Goal: Task Accomplishment & Management: Use online tool/utility

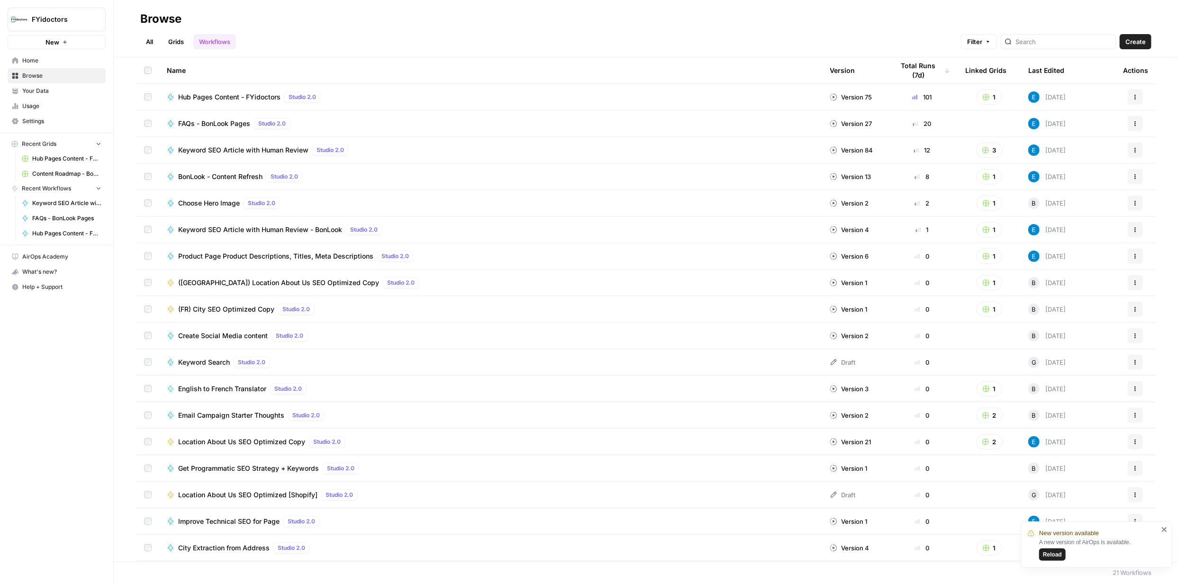
click at [180, 42] on link "Grids" at bounding box center [175, 41] width 27 height 15
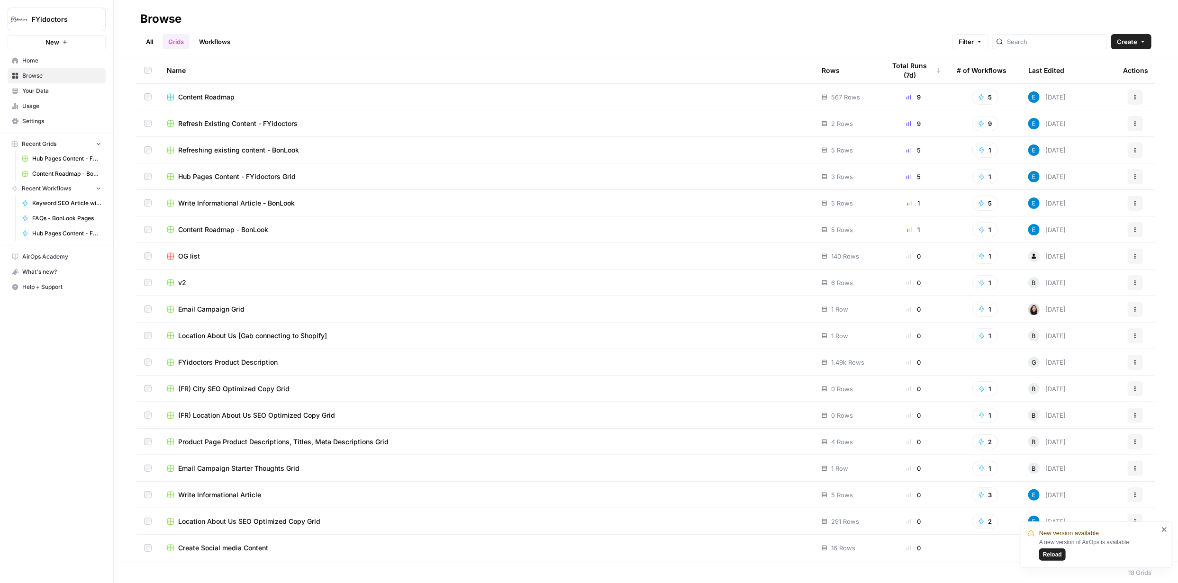
click at [229, 96] on span "Content Roadmap" at bounding box center [206, 96] width 56 height 9
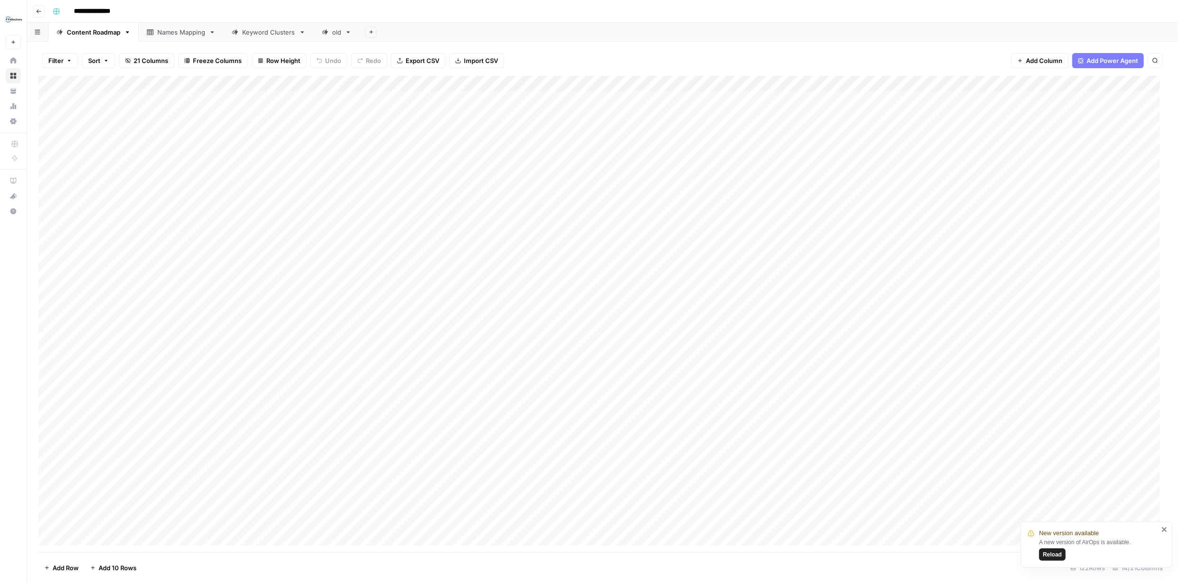
click at [133, 9] on input "**********" at bounding box center [103, 11] width 66 height 15
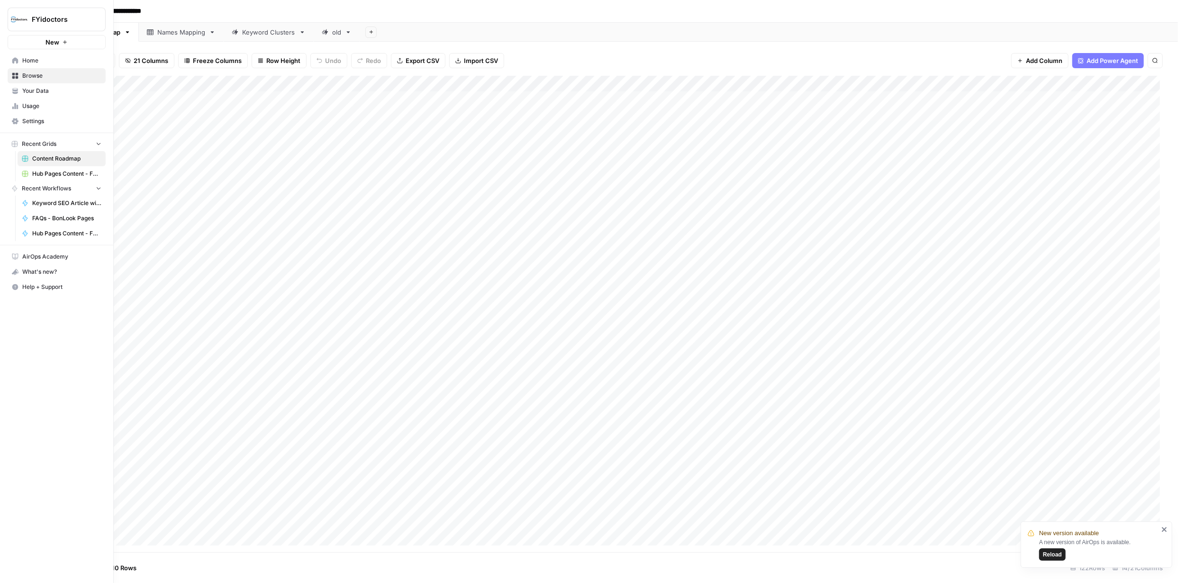
type input "**********"
click at [14, 275] on div "What's new?" at bounding box center [56, 272] width 97 height 14
click at [36, 79] on span "Browse" at bounding box center [61, 76] width 79 height 9
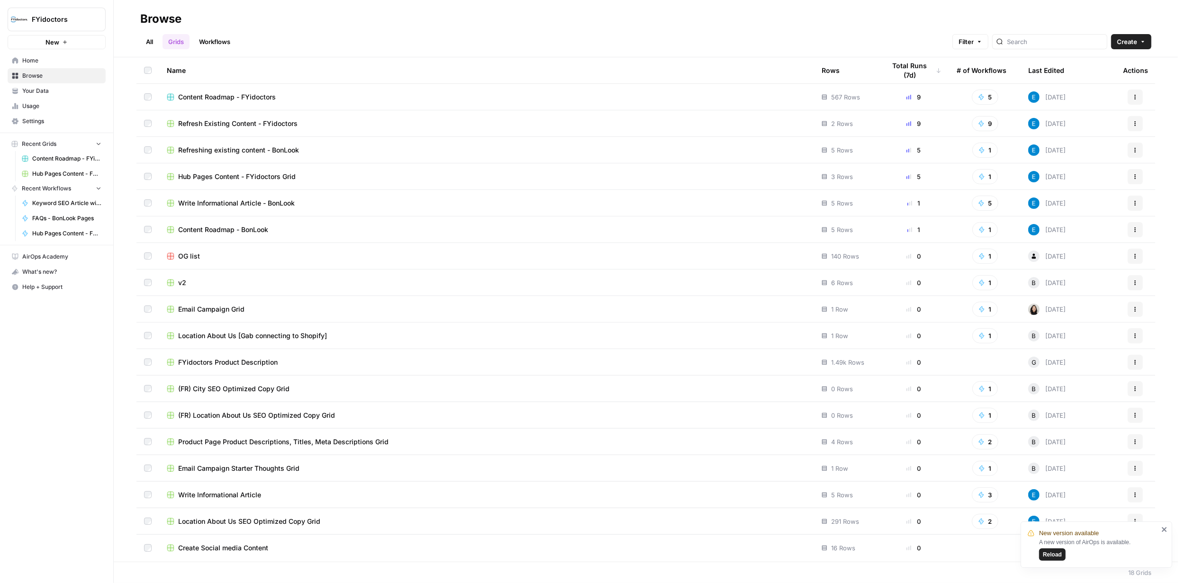
click at [1052, 556] on span "Reload" at bounding box center [1052, 554] width 19 height 9
click at [218, 37] on link "Workflows" at bounding box center [214, 41] width 43 height 15
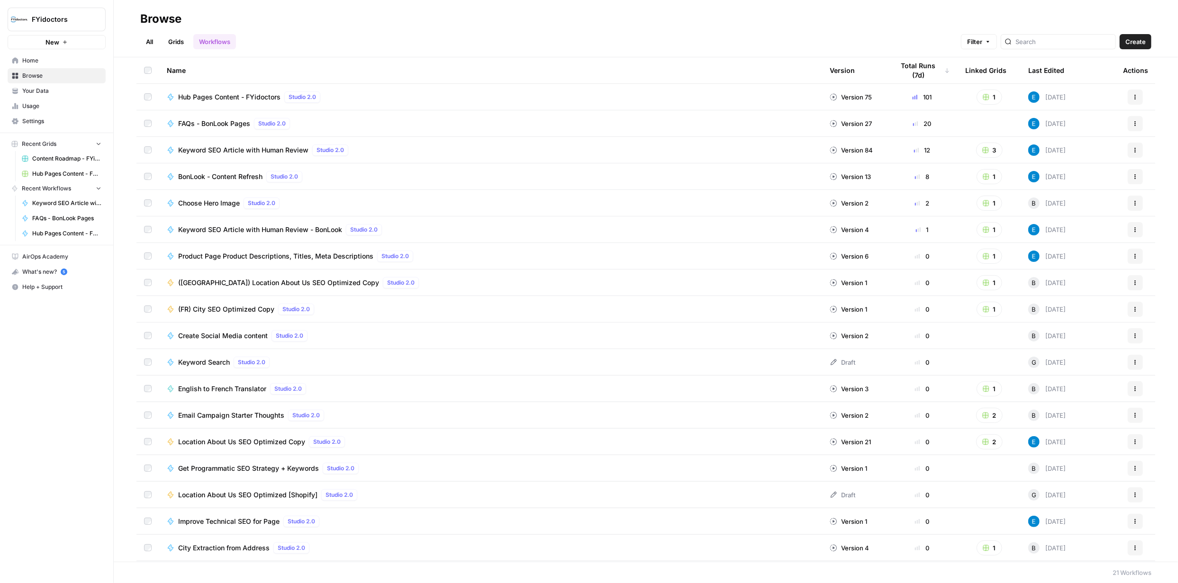
click at [218, 123] on span "FAQs - BonLook Pages" at bounding box center [214, 123] width 72 height 9
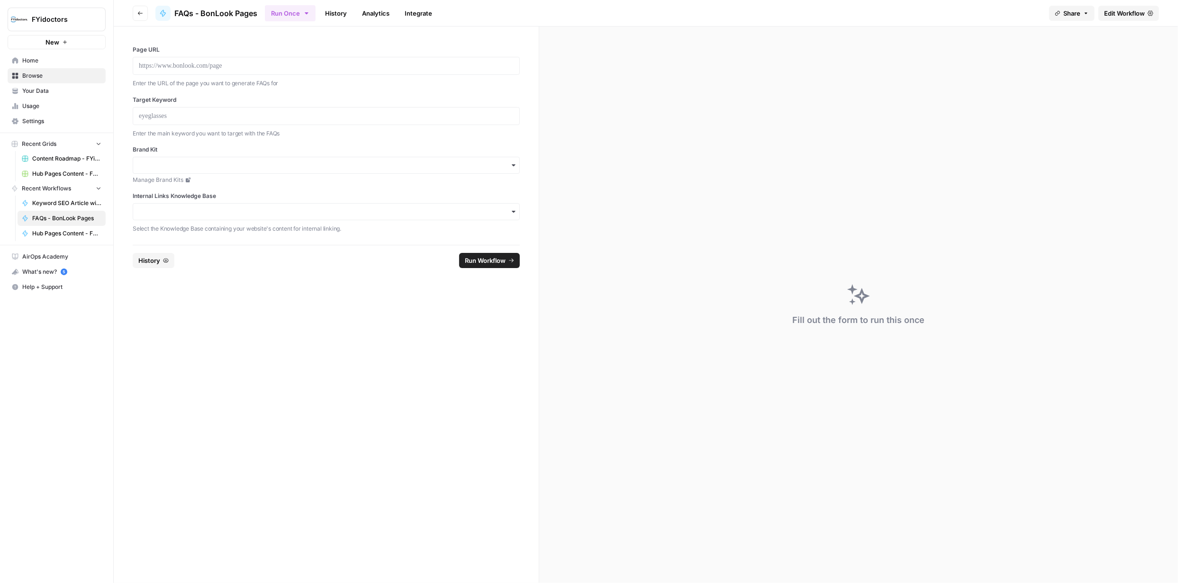
click at [1123, 15] on span "Edit Workflow" at bounding box center [1124, 13] width 41 height 9
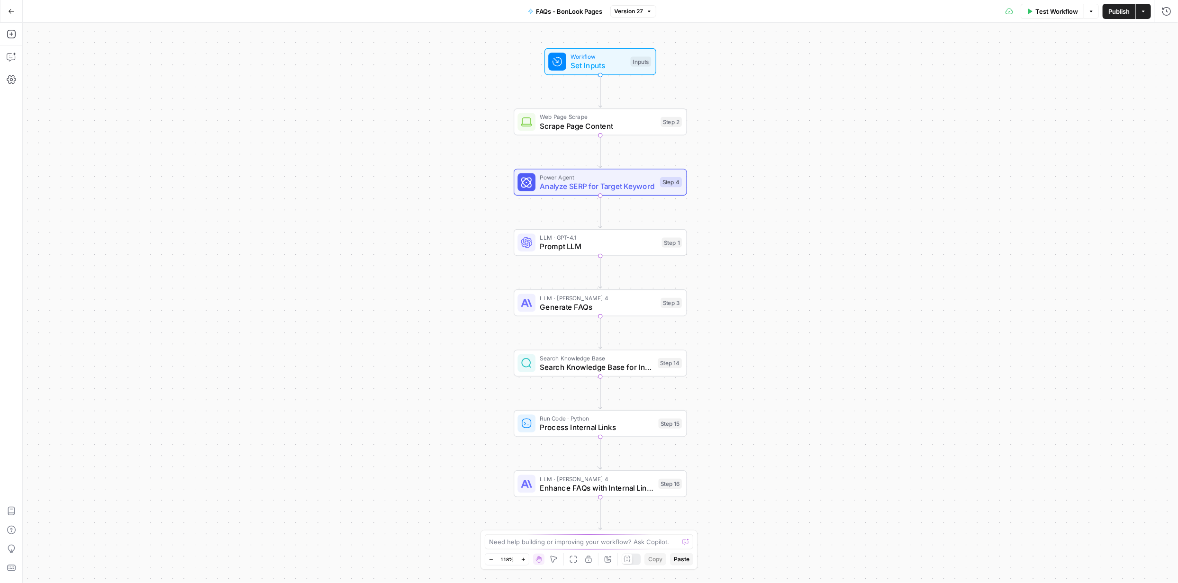
click at [1146, 15] on button "Actions" at bounding box center [1142, 11] width 15 height 15
click at [1061, 78] on span "Create Grid" at bounding box center [1081, 76] width 89 height 9
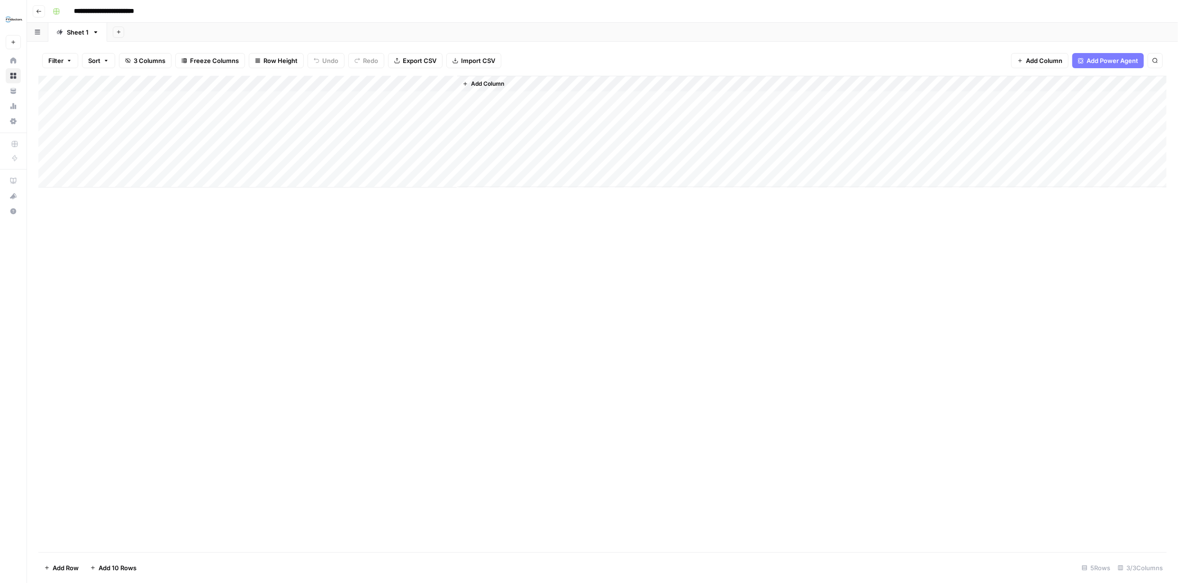
click at [189, 101] on div "Add Column" at bounding box center [602, 132] width 1128 height 112
click at [185, 101] on div "Add Column" at bounding box center [602, 132] width 1128 height 112
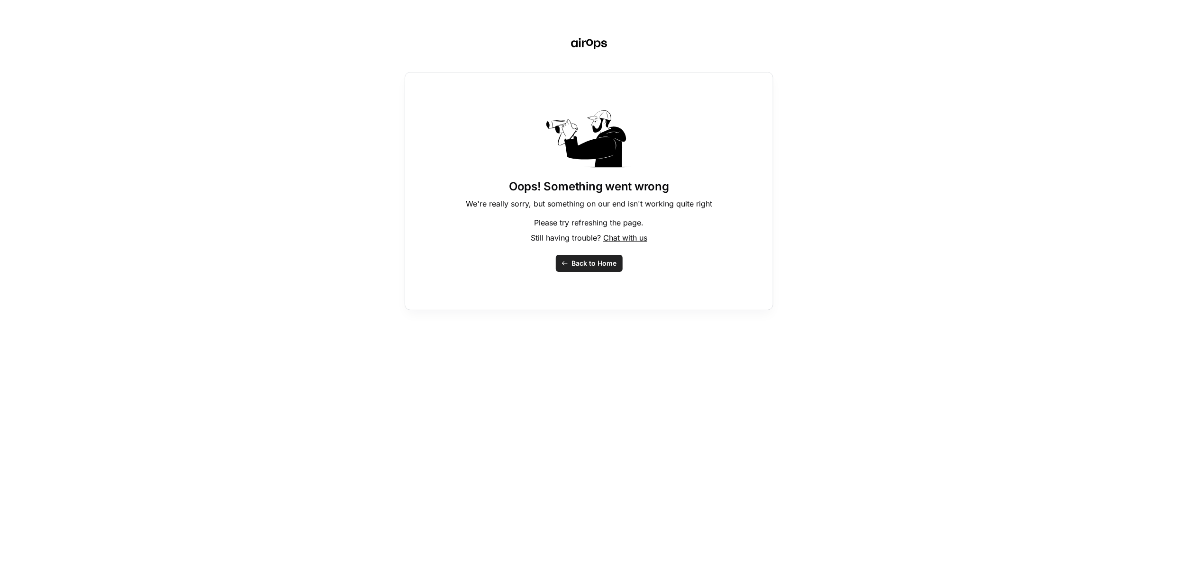
click at [584, 263] on span "Back to Home" at bounding box center [594, 263] width 45 height 9
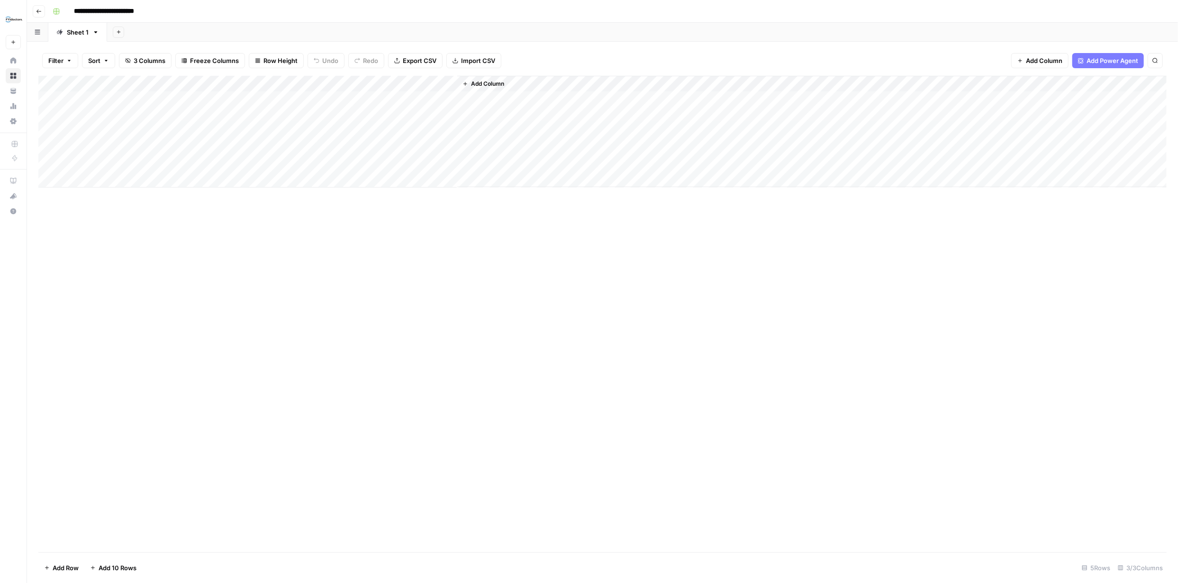
click at [151, 99] on div "Add Column" at bounding box center [602, 132] width 1128 height 112
click at [246, 99] on div "Add Column" at bounding box center [602, 132] width 1128 height 112
type textarea "**********"
click at [150, 116] on div "Add Column" at bounding box center [602, 132] width 1128 height 112
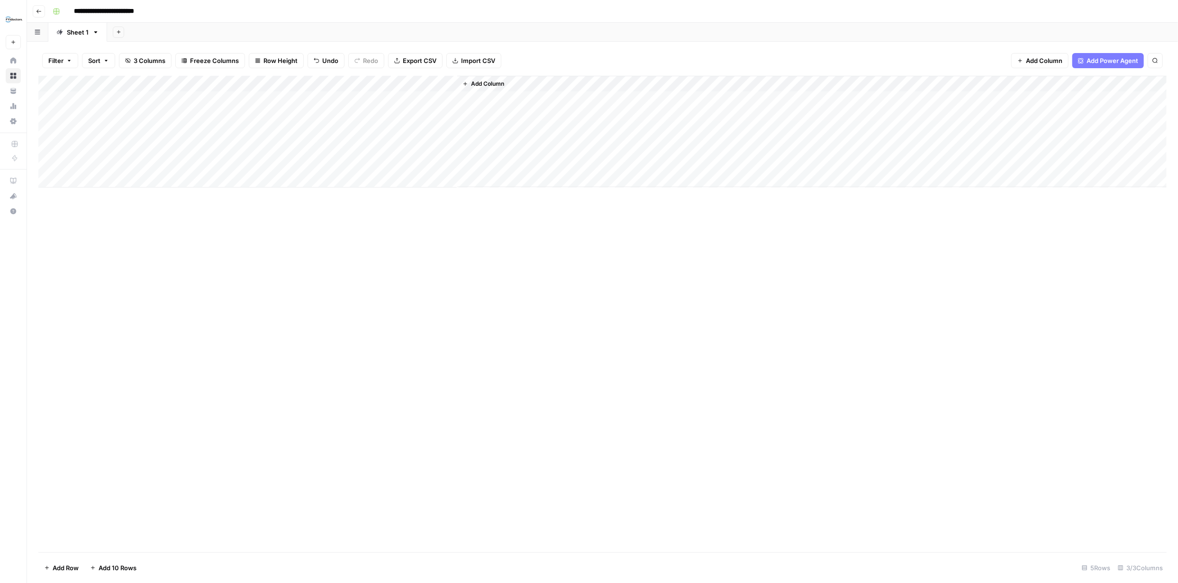
click at [152, 118] on div "Add Column" at bounding box center [602, 132] width 1128 height 112
type textarea "**********"
click at [268, 111] on div "Add Column" at bounding box center [602, 132] width 1128 height 112
click at [269, 112] on div "Add Column" at bounding box center [602, 132] width 1128 height 112
type textarea "**********"
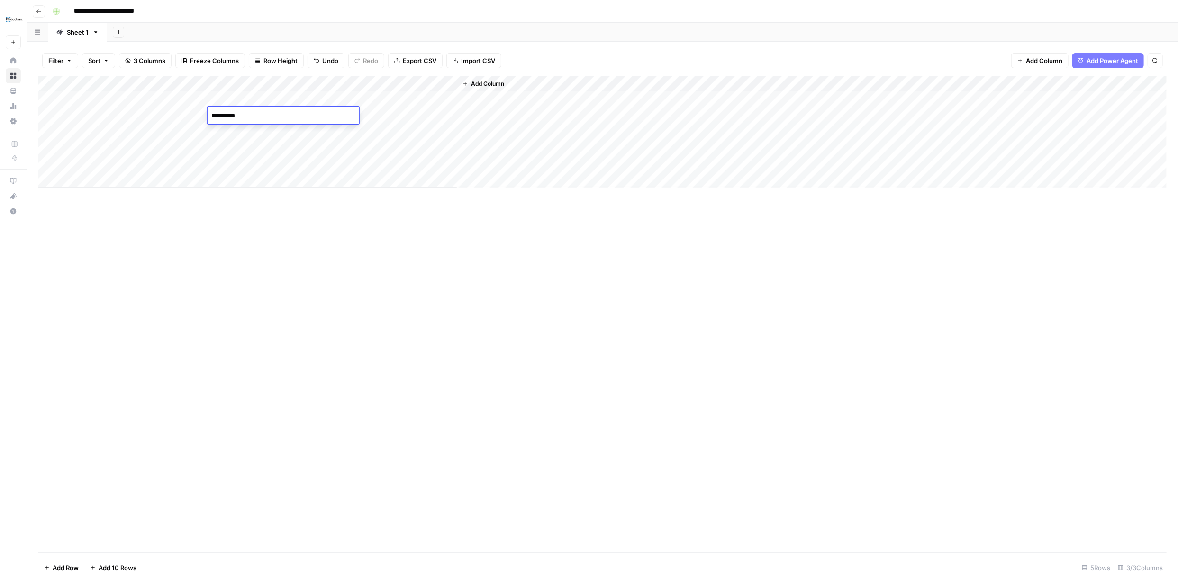
click at [281, 271] on div "Add Column" at bounding box center [602, 314] width 1128 height 477
click at [438, 82] on div "Add Column" at bounding box center [602, 132] width 1128 height 112
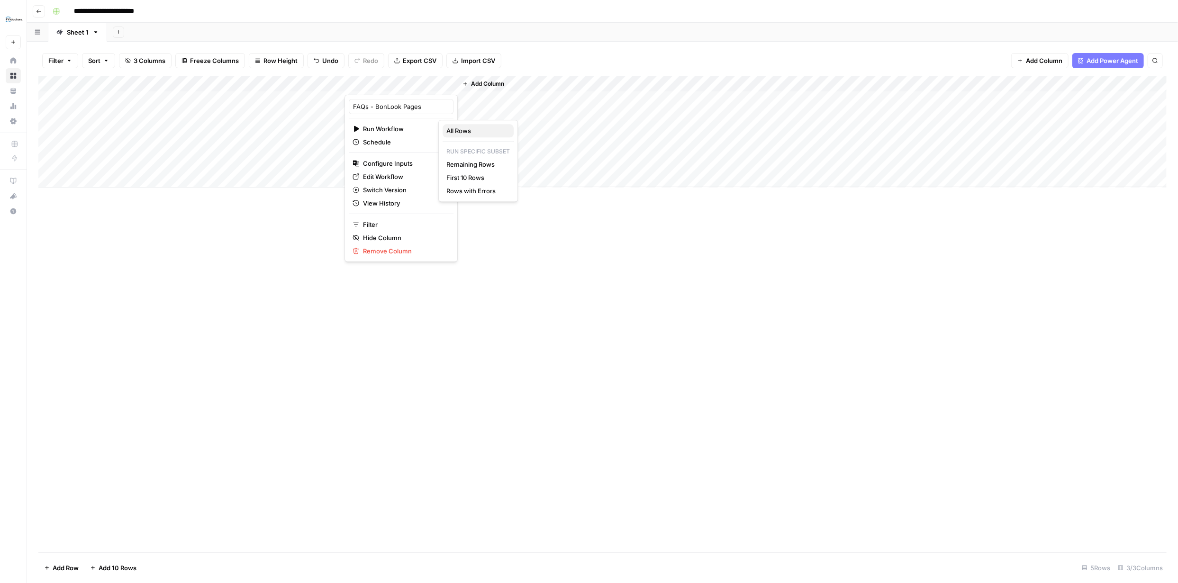
click at [461, 132] on span "All Rows" at bounding box center [476, 130] width 60 height 9
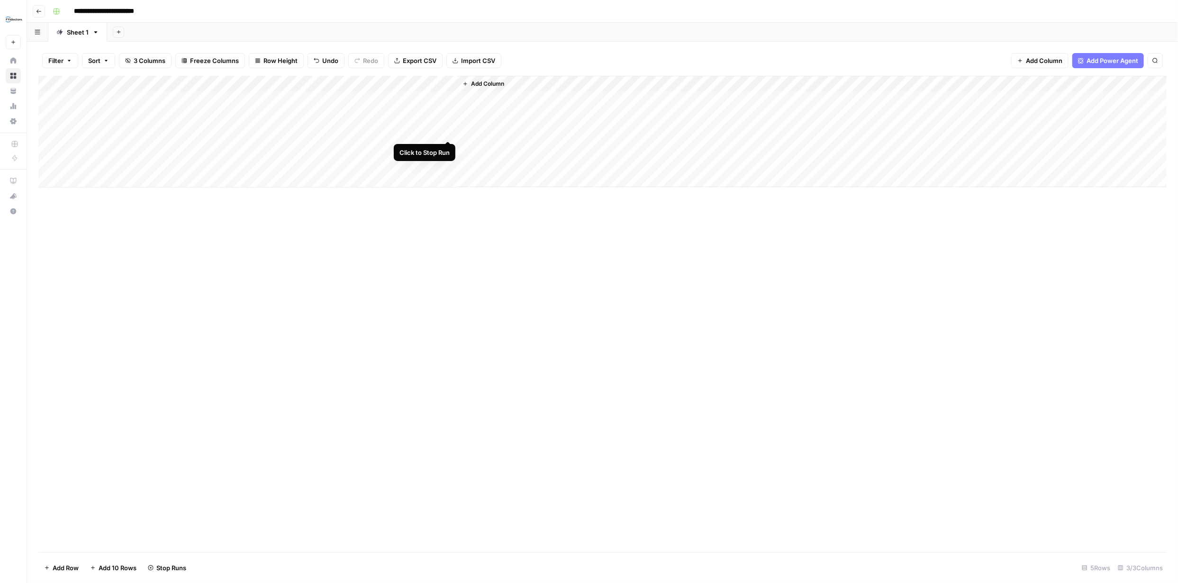
click at [446, 129] on div "Add Column" at bounding box center [602, 132] width 1128 height 112
click at [450, 148] on div "Add Column" at bounding box center [602, 132] width 1128 height 112
click at [447, 164] on div "Add Column" at bounding box center [602, 132] width 1128 height 112
click at [435, 100] on div "Add Column" at bounding box center [602, 132] width 1128 height 112
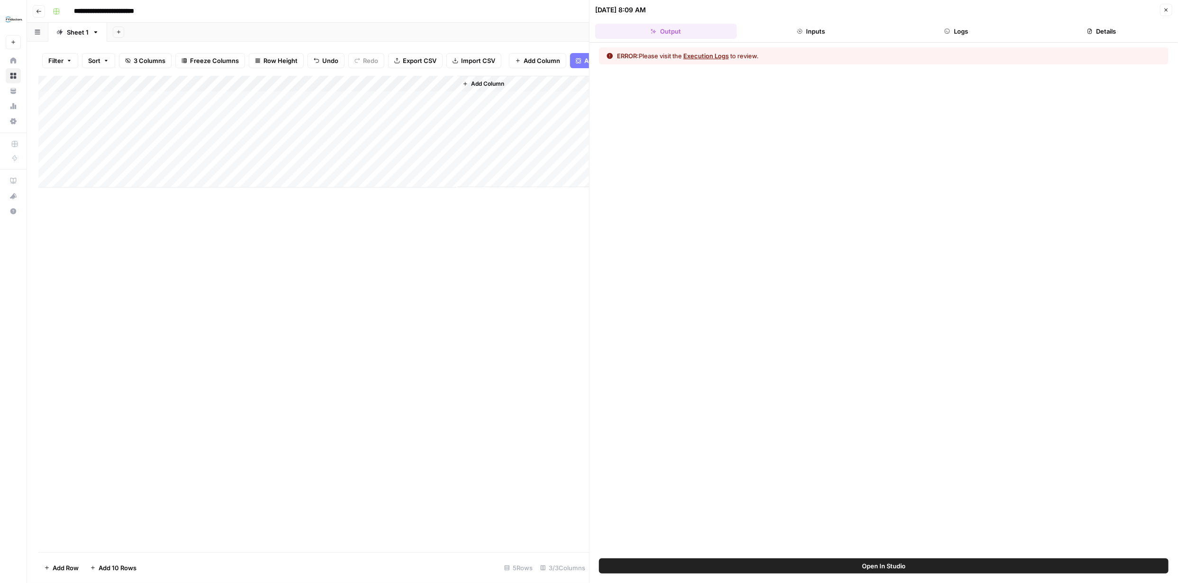
click at [437, 88] on div "Add Column" at bounding box center [313, 132] width 550 height 112
click at [396, 169] on span "Configure Inputs" at bounding box center [404, 170] width 83 height 9
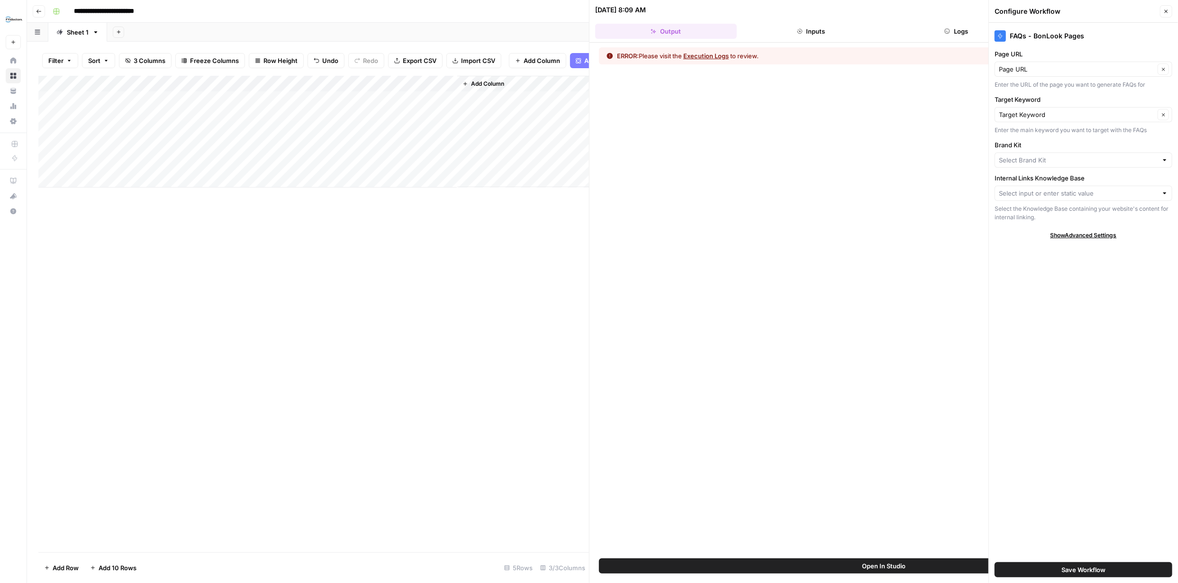
click at [1163, 161] on div at bounding box center [1164, 159] width 7 height 9
click at [1038, 194] on span "BonLook" at bounding box center [1081, 195] width 158 height 9
type input "BonLook"
click at [1080, 568] on span "Save Workflow" at bounding box center [1083, 569] width 44 height 9
click at [1152, 191] on input "Internal Links Knowledge Base" at bounding box center [1077, 193] width 159 height 9
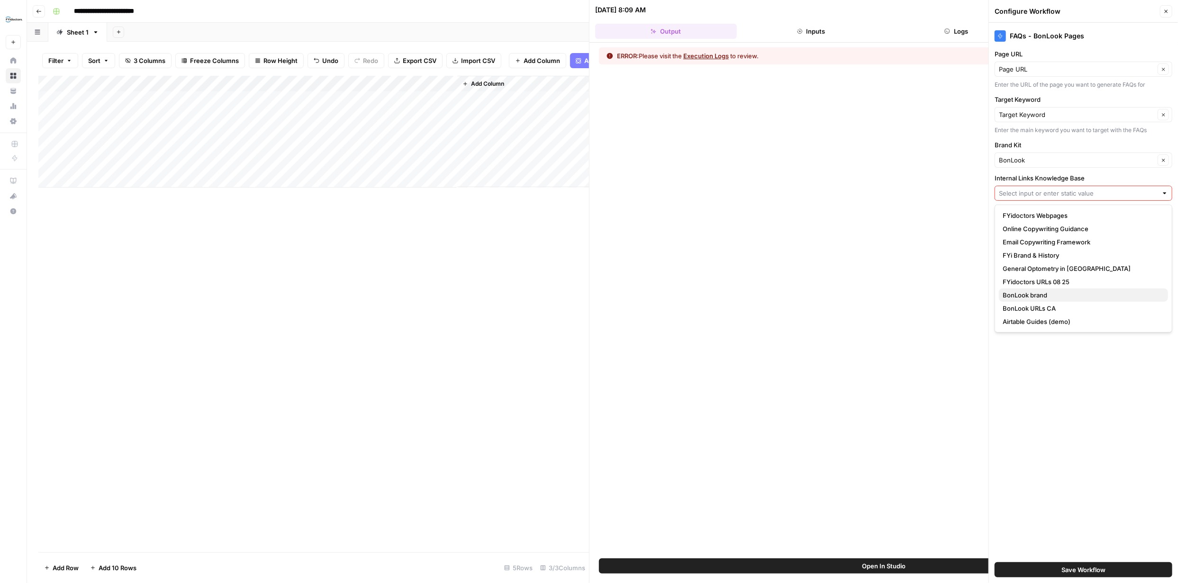
click at [1047, 292] on span "BonLook brand" at bounding box center [1081, 294] width 158 height 9
type input "BonLook brand"
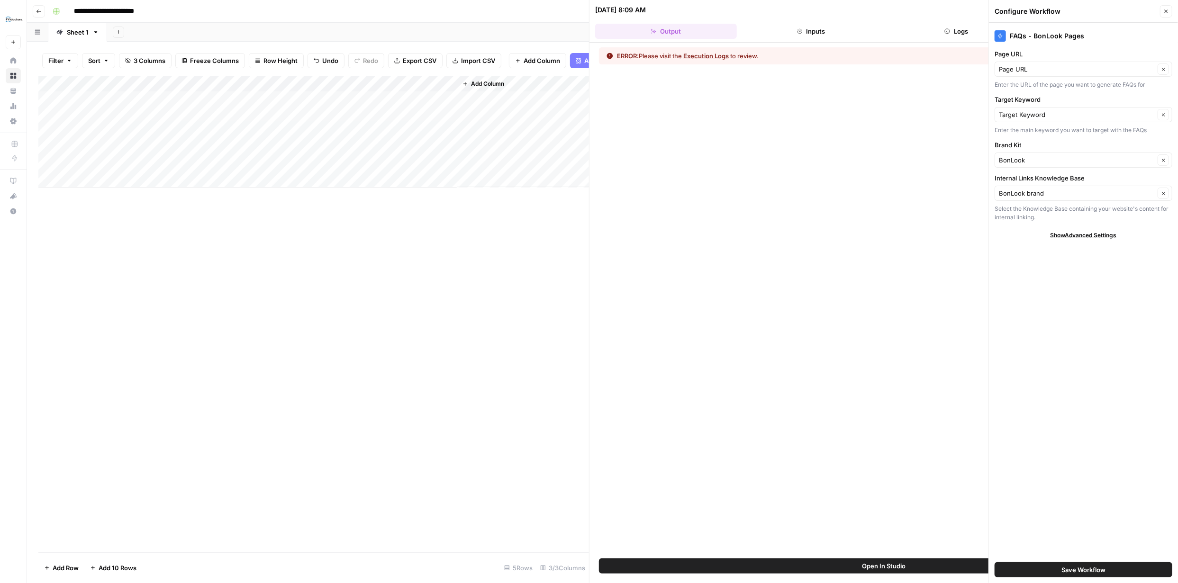
click at [1103, 569] on span "Save Workflow" at bounding box center [1083, 569] width 44 height 9
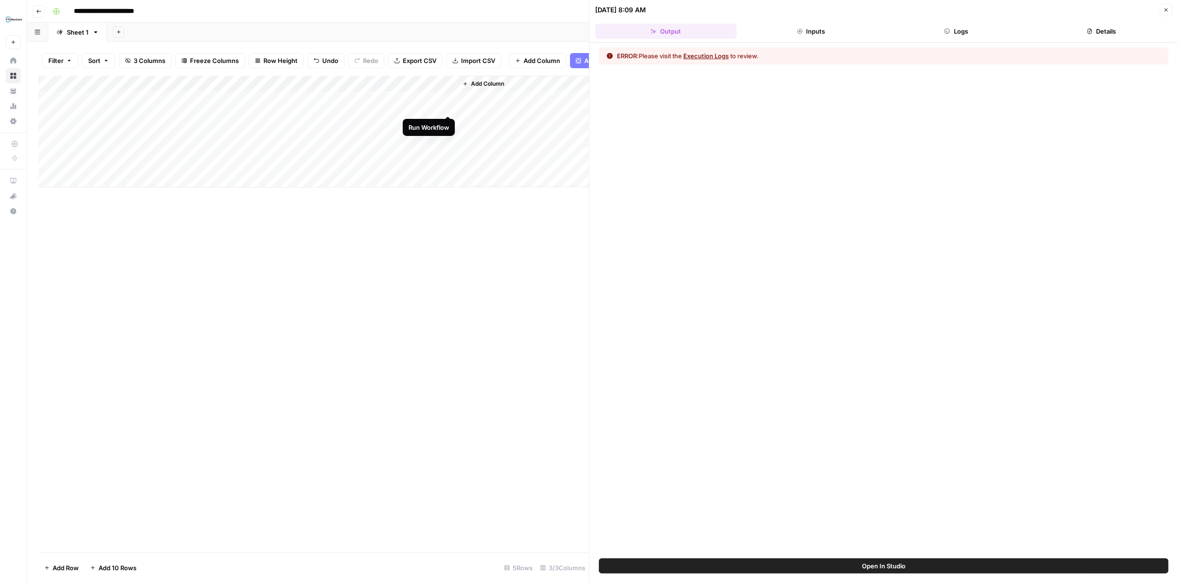
click at [447, 104] on div "Add Column" at bounding box center [313, 132] width 550 height 112
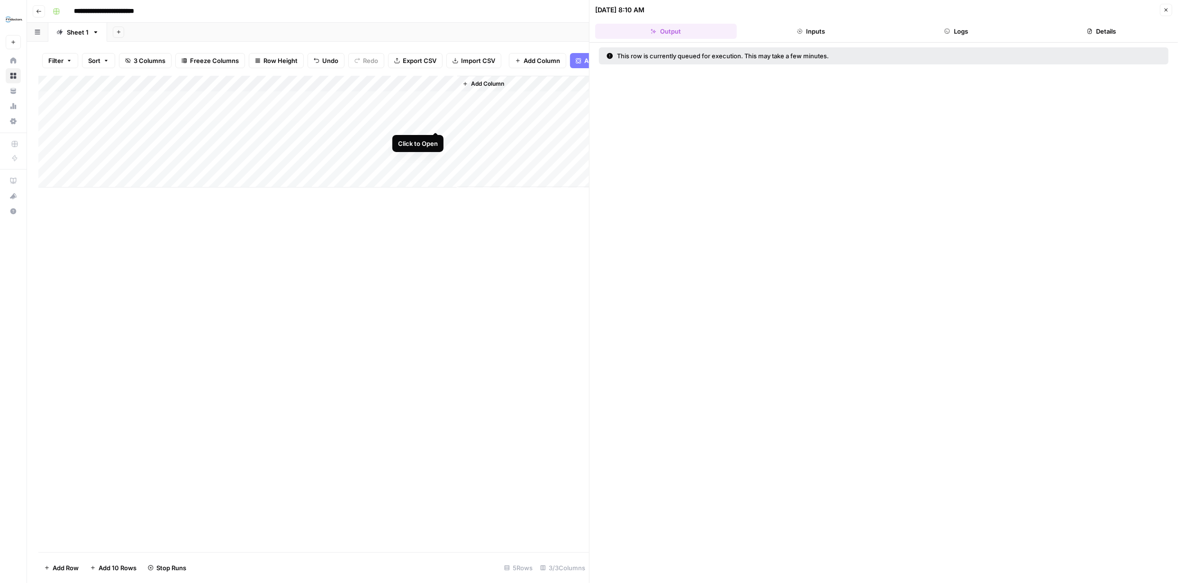
click at [447, 121] on div "Add Column" at bounding box center [313, 132] width 550 height 112
click at [1165, 13] on button "Close" at bounding box center [1166, 10] width 12 height 12
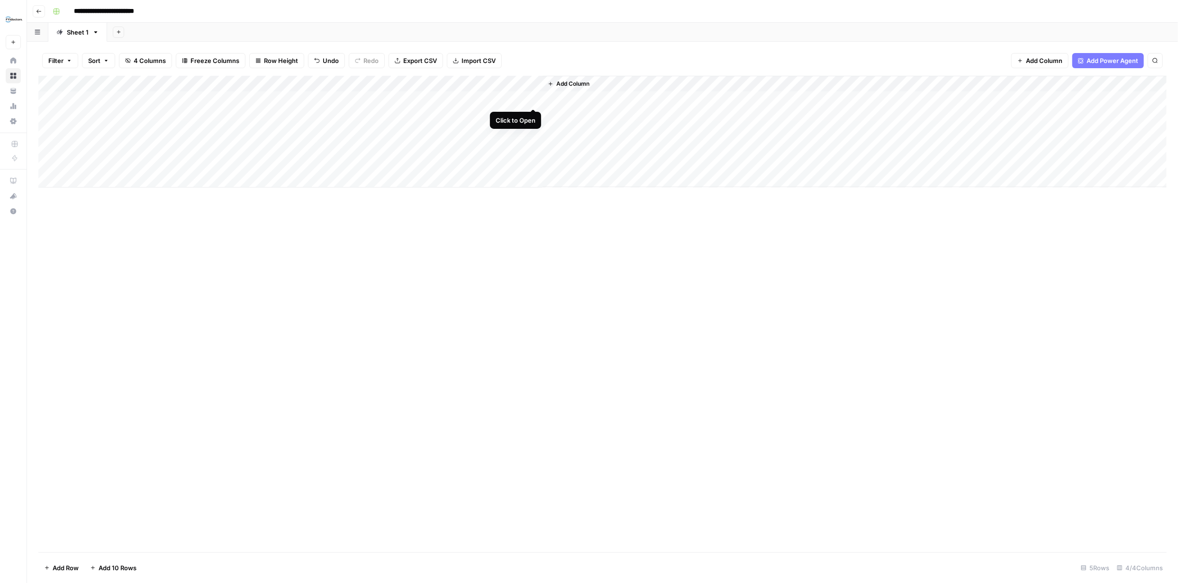
click at [533, 100] on div "Add Column" at bounding box center [602, 132] width 1128 height 112
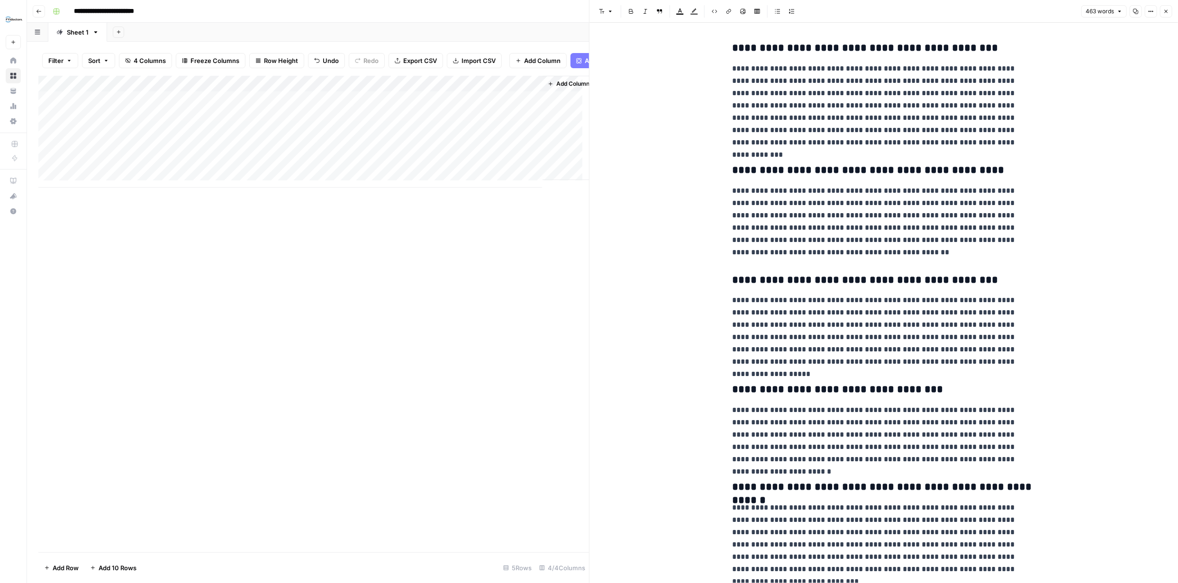
click at [533, 120] on div "Add Column" at bounding box center [313, 132] width 550 height 112
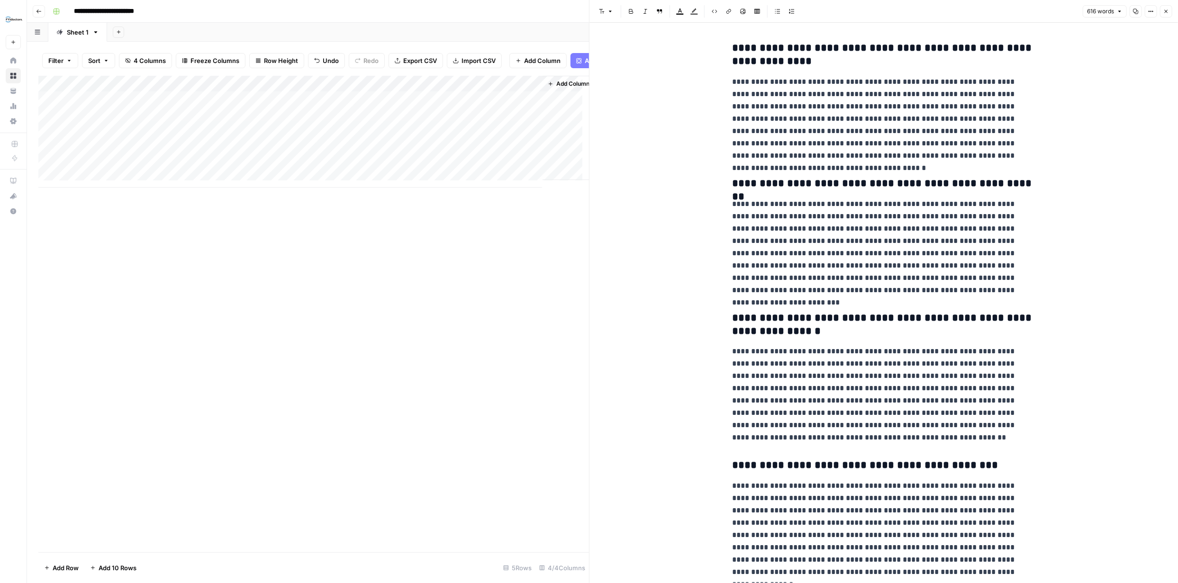
click at [436, 89] on div "Add Column" at bounding box center [313, 132] width 550 height 112
click at [393, 182] on span "Edit Workflow" at bounding box center [404, 183] width 83 height 9
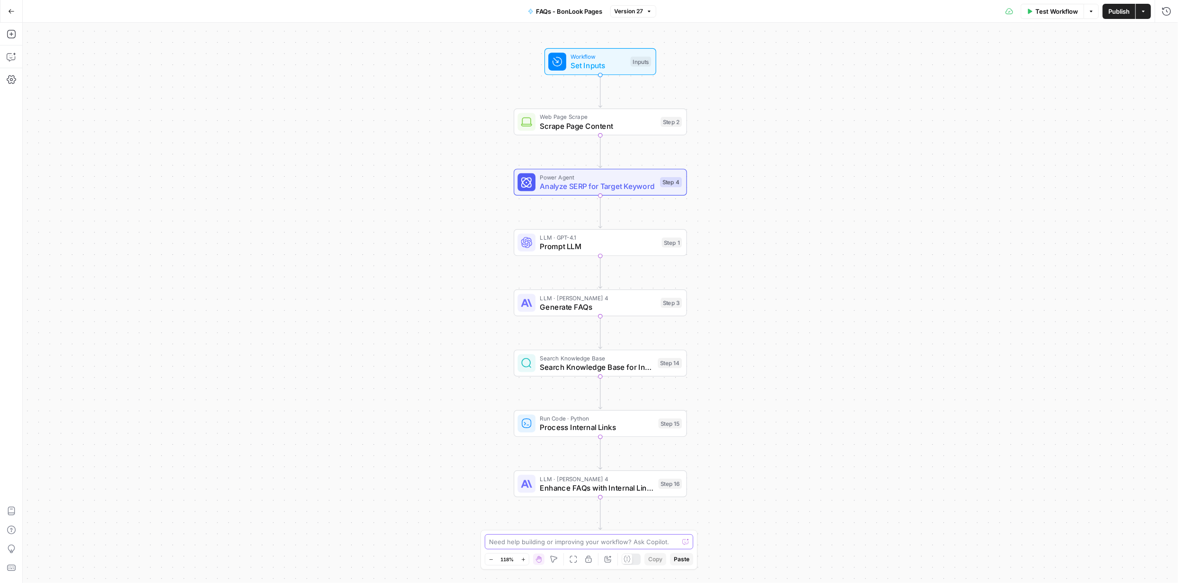
click at [592, 545] on textarea at bounding box center [583, 541] width 189 height 9
click at [581, 542] on textarea "I need the FAQ to be just 5 for each URL. Keep it short, direct and target the …" at bounding box center [579, 522] width 182 height 47
paste textarea "[URL][DOMAIN_NAME]"
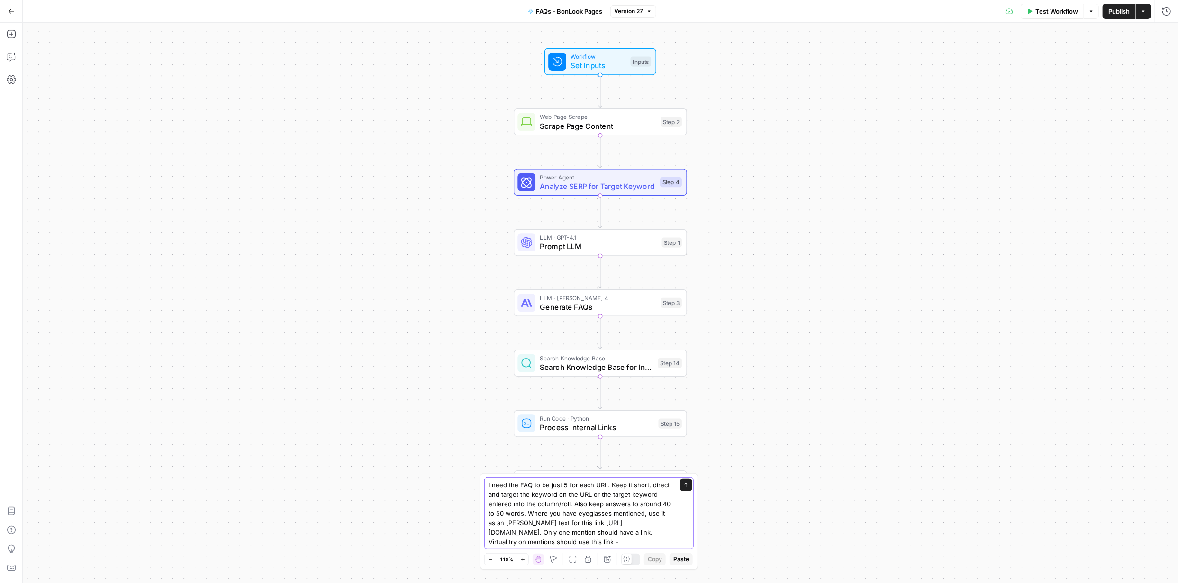
click at [548, 541] on textarea "I need the FAQ to be just 5 for each URL. Keep it short, direct and target the …" at bounding box center [579, 513] width 182 height 66
paste textarea "[URL][DOMAIN_NAME]"
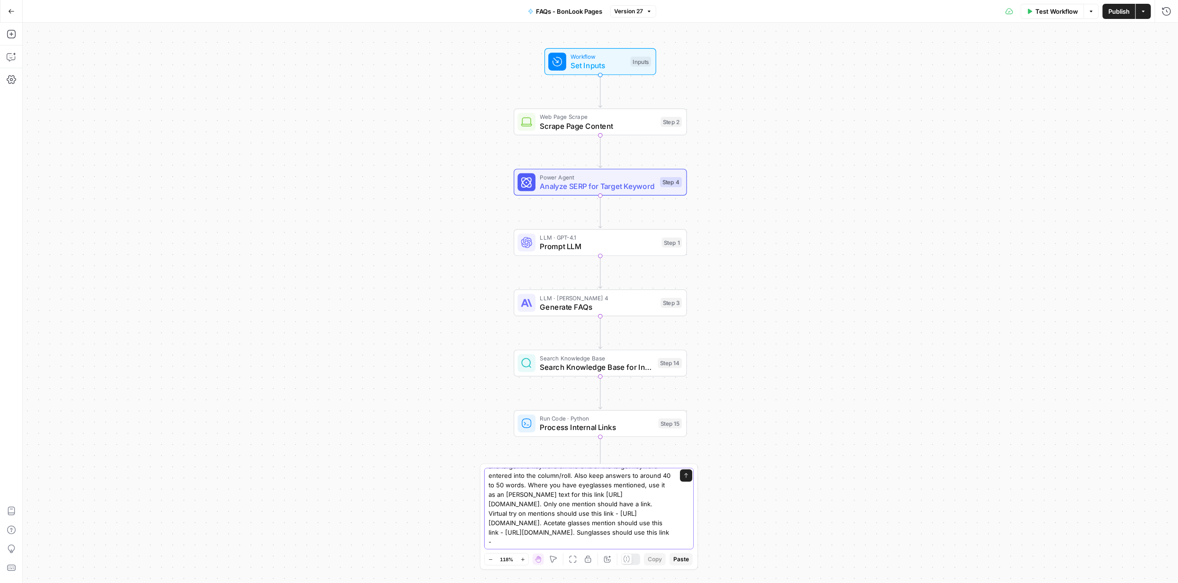
paste textarea "[URL][DOMAIN_NAME]"
type textarea "I need the FAQ to be just 5 for each URL. Keep it short, direct and target the …"
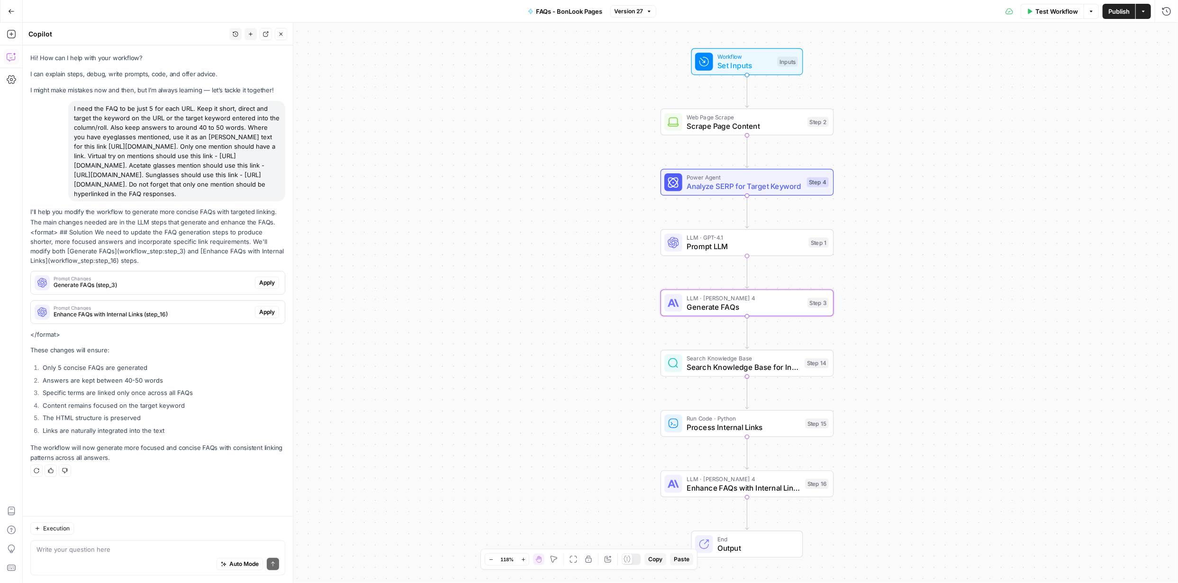
drag, startPoint x: 268, startPoint y: 303, endPoint x: 38, endPoint y: 349, distance: 234.8
click at [268, 287] on span "Apply" at bounding box center [267, 283] width 16 height 9
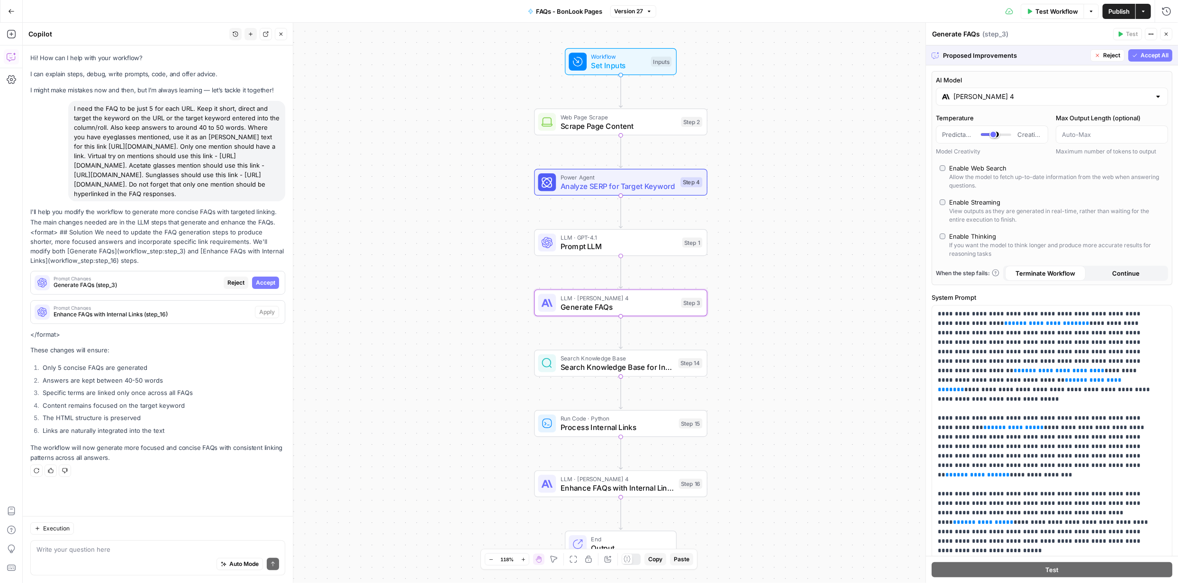
click at [271, 287] on span "Accept" at bounding box center [265, 283] width 19 height 9
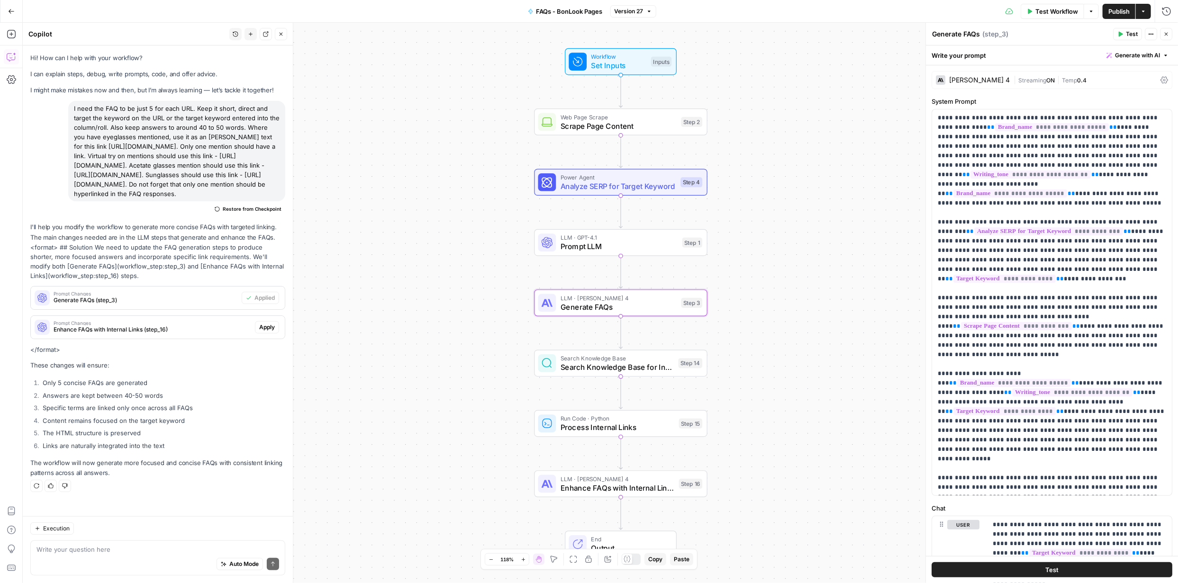
scroll to position [3, 0]
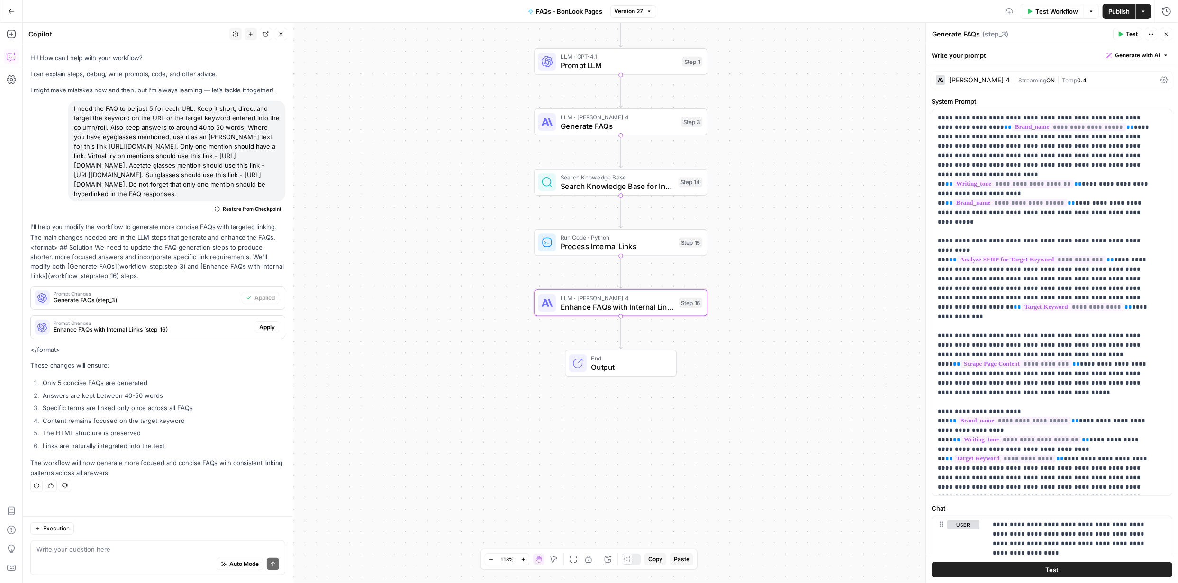
click at [259, 332] on span "Apply" at bounding box center [267, 327] width 16 height 9
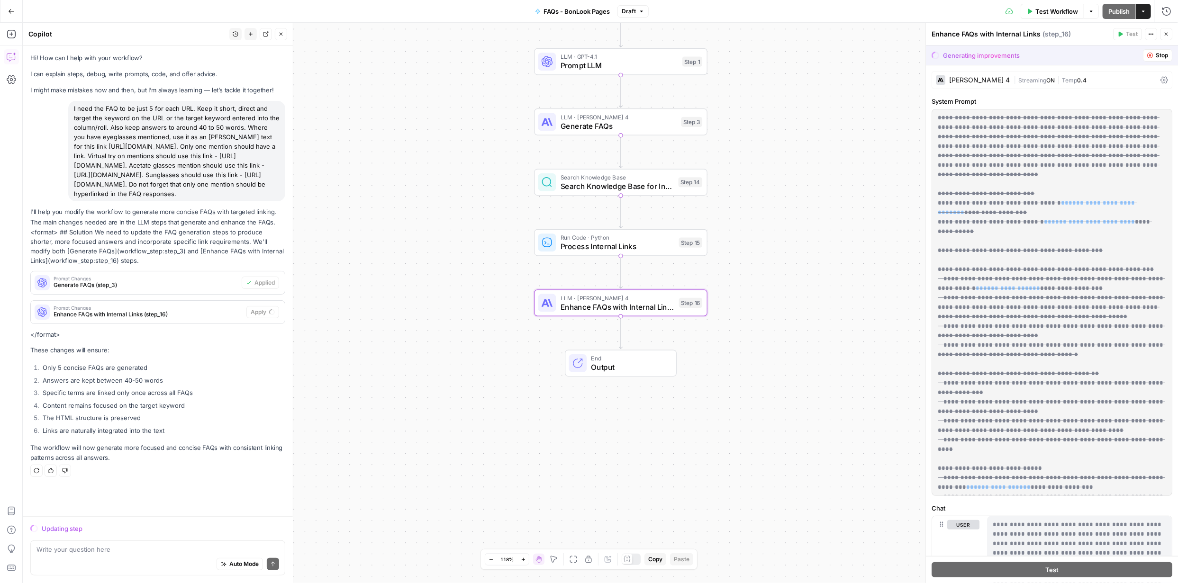
scroll to position [0, 0]
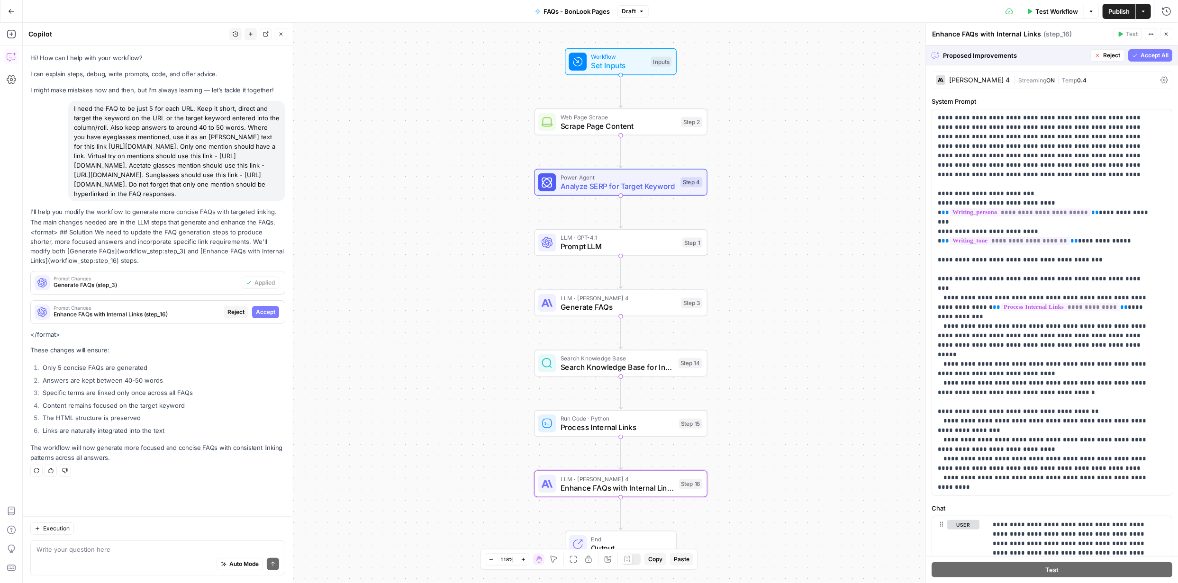
click at [265, 316] on span "Accept" at bounding box center [265, 312] width 19 height 9
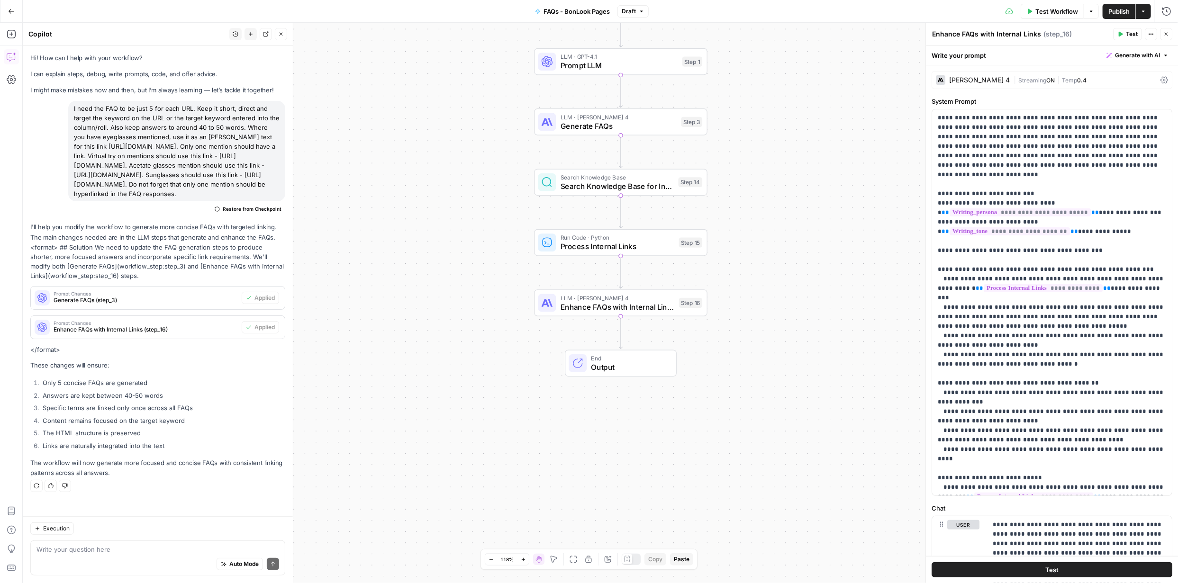
scroll to position [3, 0]
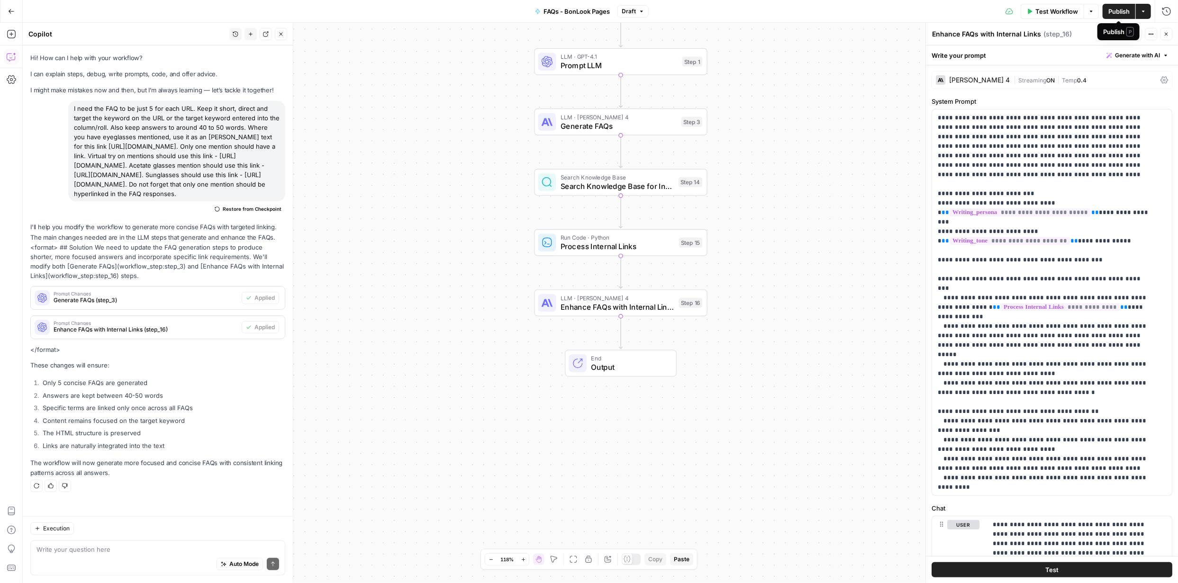
click at [1113, 11] on span "Publish" at bounding box center [1118, 11] width 21 height 9
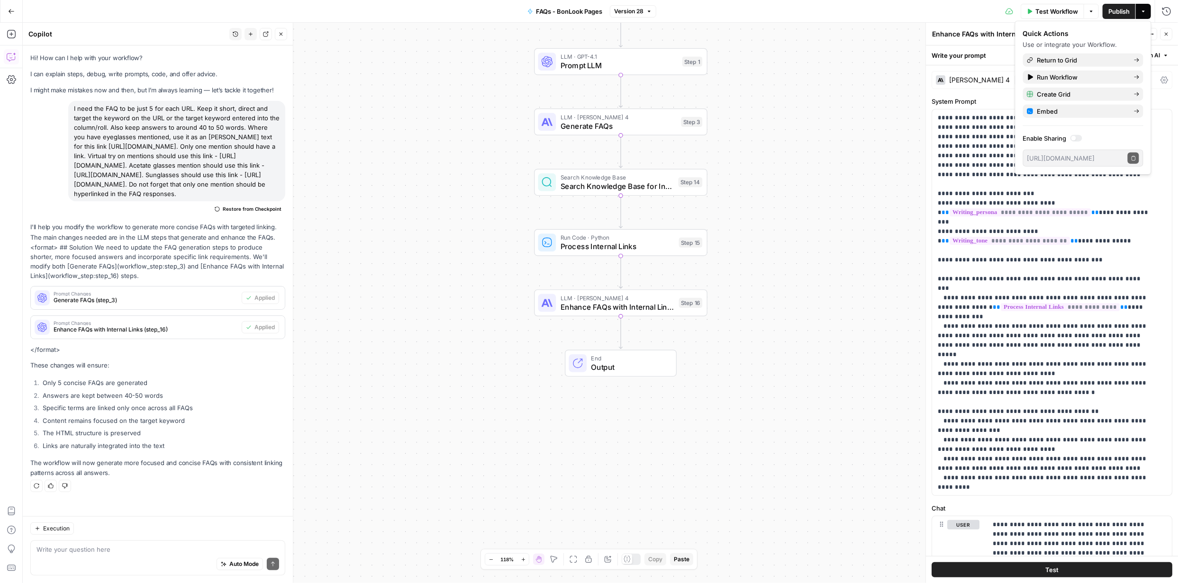
click at [1041, 569] on button "Test" at bounding box center [1051, 569] width 241 height 15
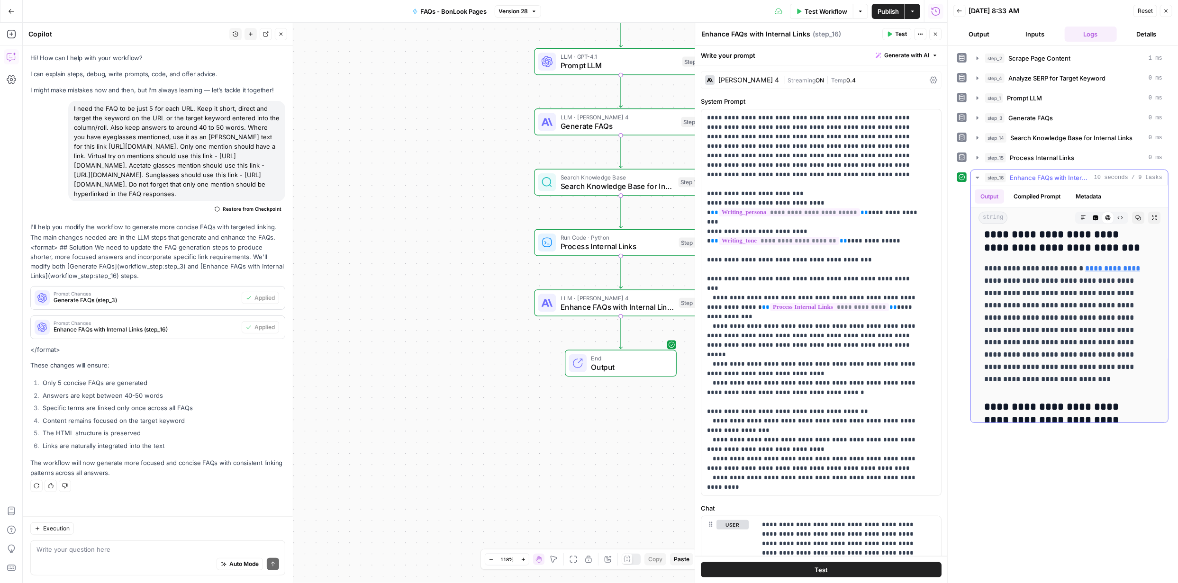
scroll to position [552, 0]
drag, startPoint x: 1023, startPoint y: 377, endPoint x: 983, endPoint y: 269, distance: 115.3
click at [983, 269] on div "**********" at bounding box center [1069, 310] width 182 height 1263
click at [1122, 304] on p "**********" at bounding box center [1066, 321] width 164 height 123
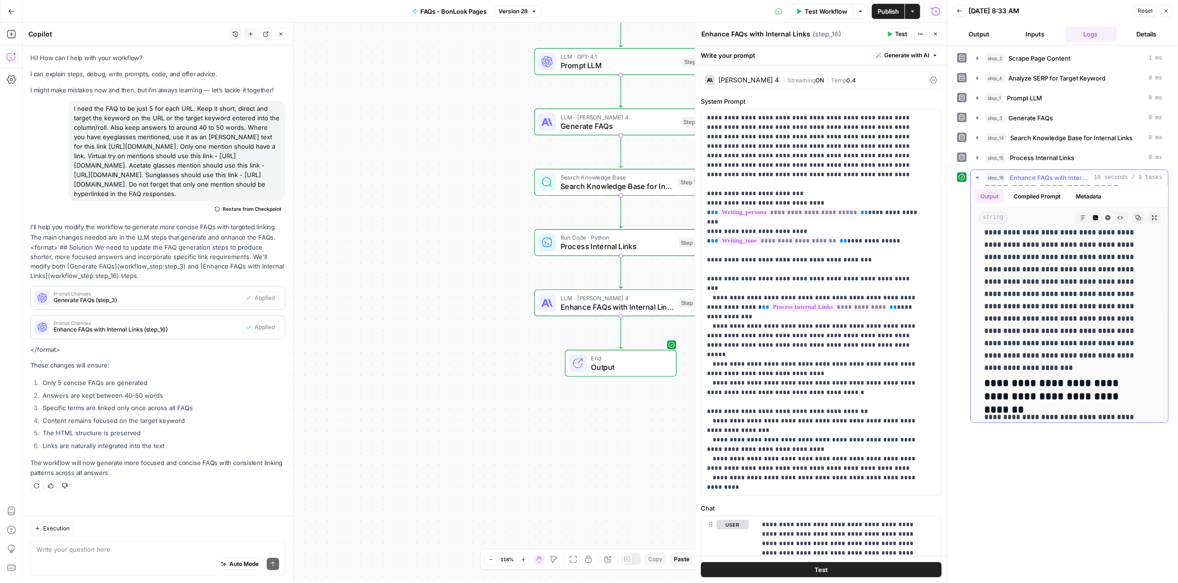
scroll to position [959, 0]
drag, startPoint x: 985, startPoint y: 243, endPoint x: 1106, endPoint y: 353, distance: 163.6
copy div "**********"
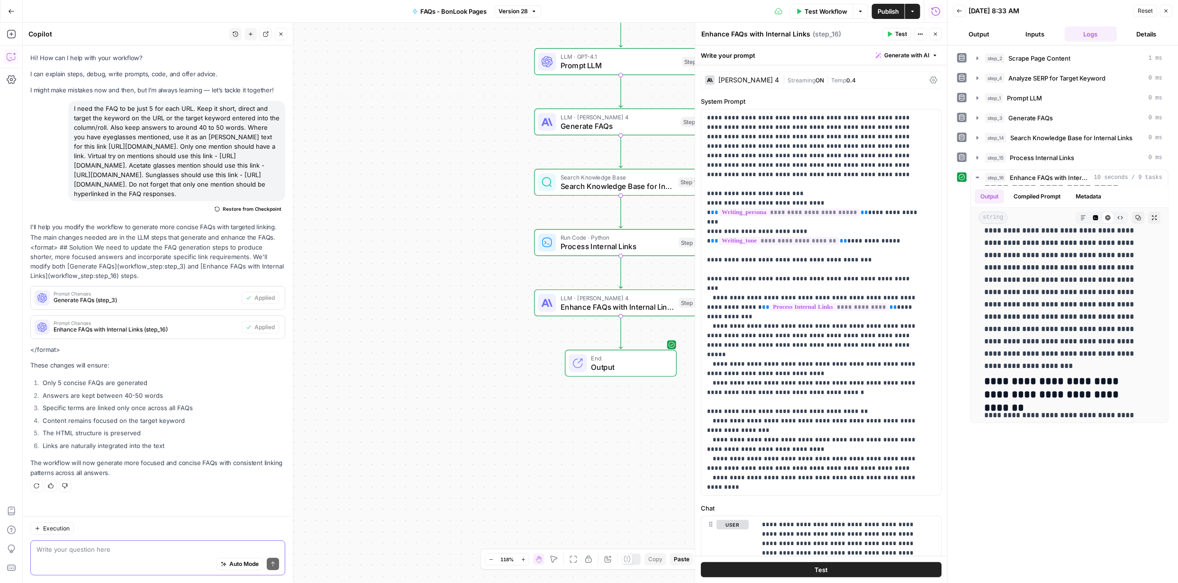
click at [184, 548] on textarea at bounding box center [157, 549] width 243 height 9
paste textarea "Answer: Should be concise, 40–60 words, direct, and informative so it can be fe…"
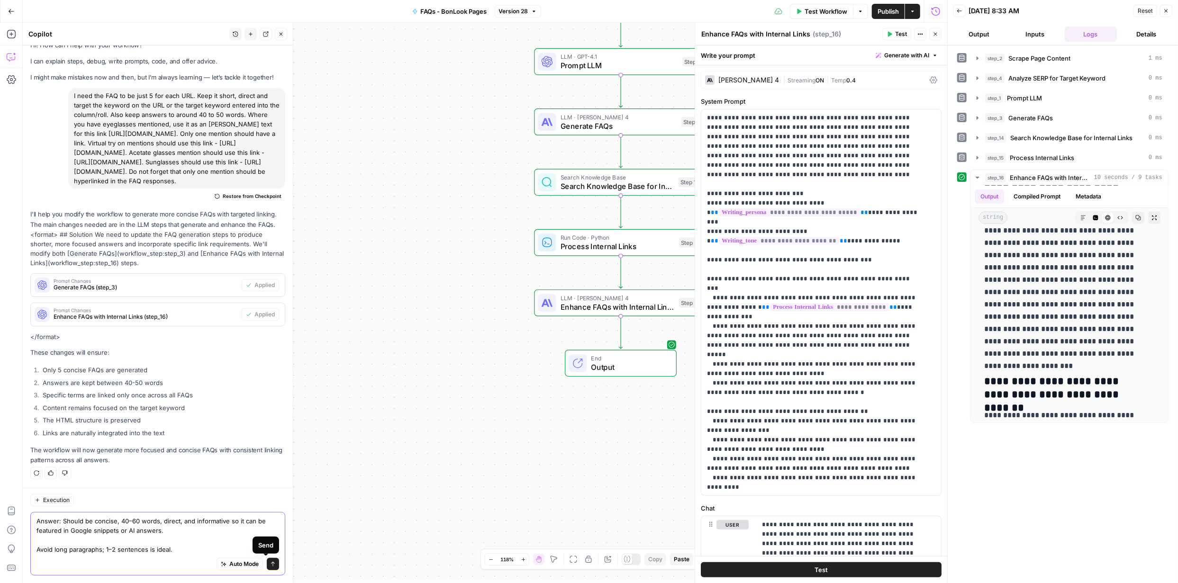
type textarea "Answer: Should be concise, 40–60 words, direct, and informative so it can be fe…"
click at [270, 565] on icon "submit" at bounding box center [273, 564] width 6 height 6
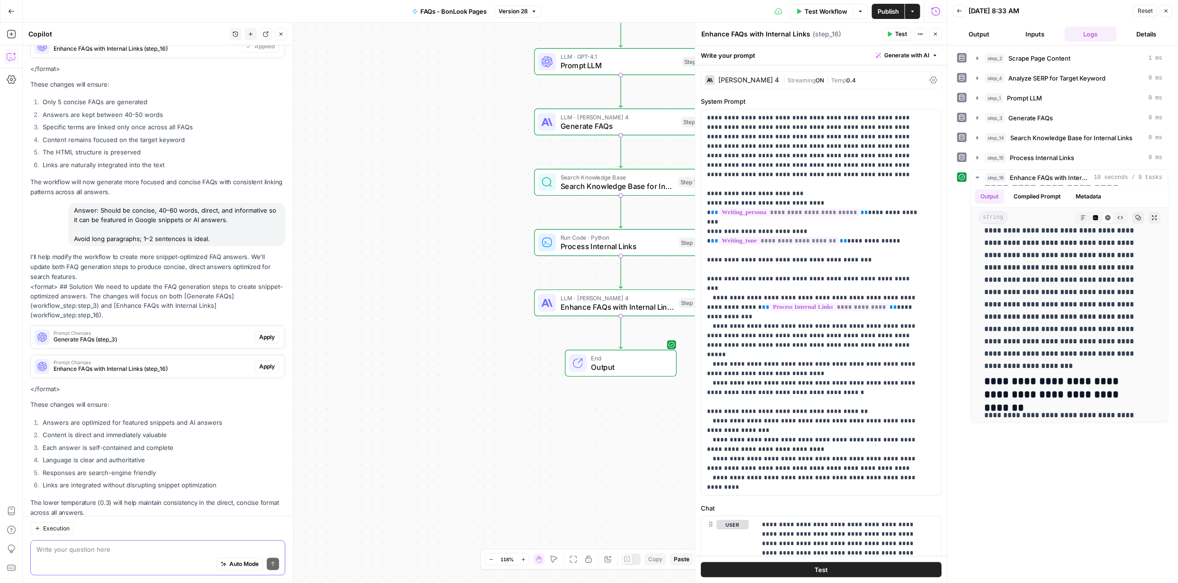
scroll to position [323, 0]
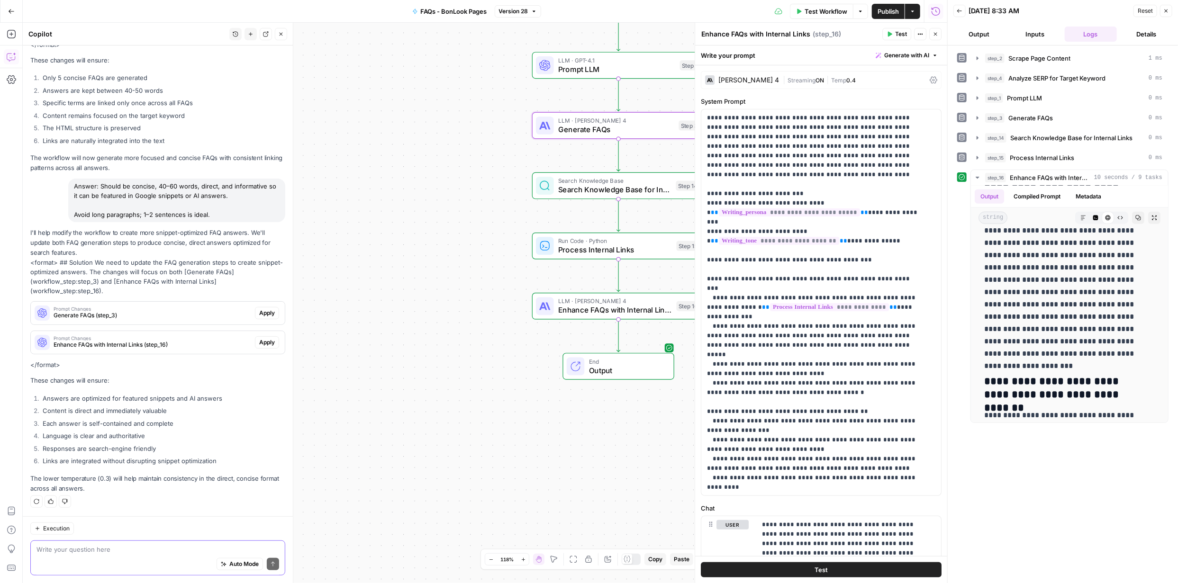
click at [259, 310] on span "Apply" at bounding box center [267, 313] width 16 height 9
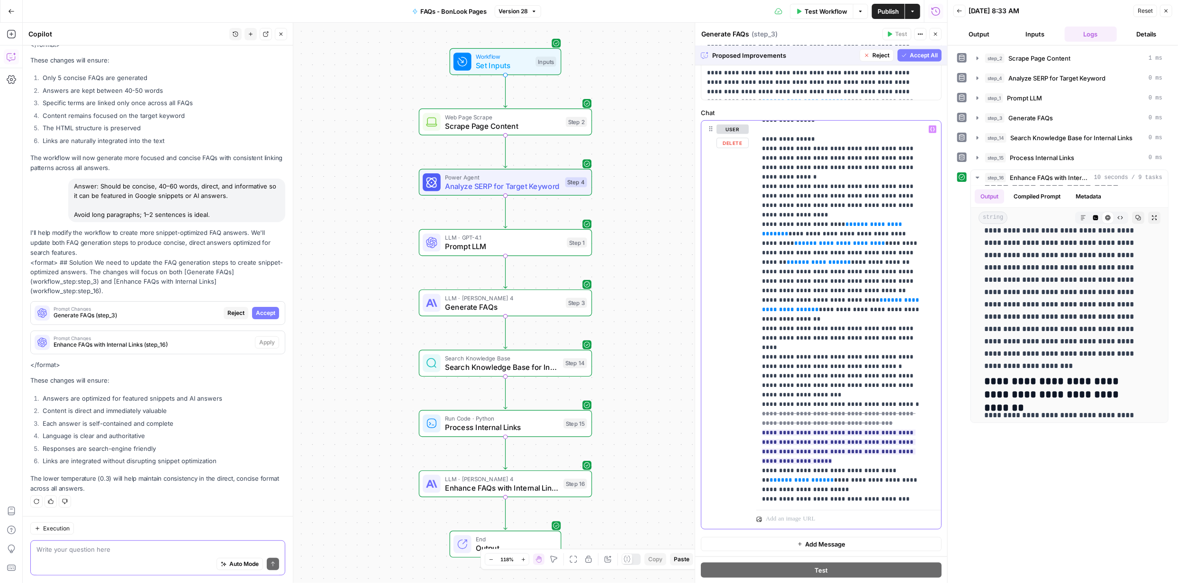
scroll to position [124, 0]
click at [917, 55] on span "Accept All" at bounding box center [923, 55] width 28 height 9
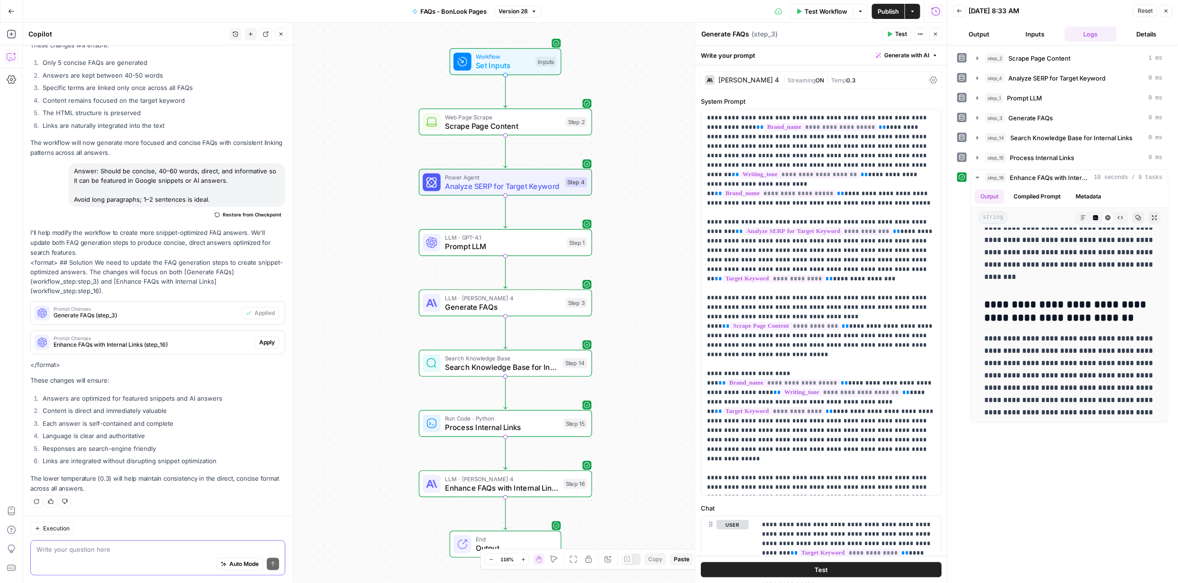
scroll to position [0, 0]
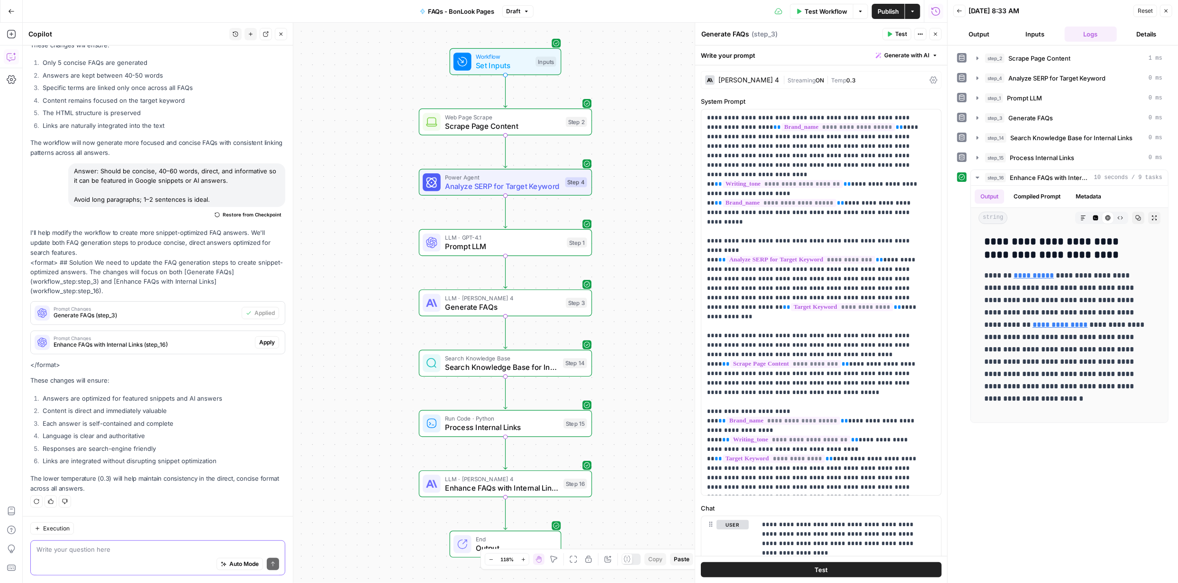
click at [894, 11] on span "Publish" at bounding box center [887, 11] width 21 height 9
click at [841, 566] on button "Test" at bounding box center [821, 569] width 241 height 15
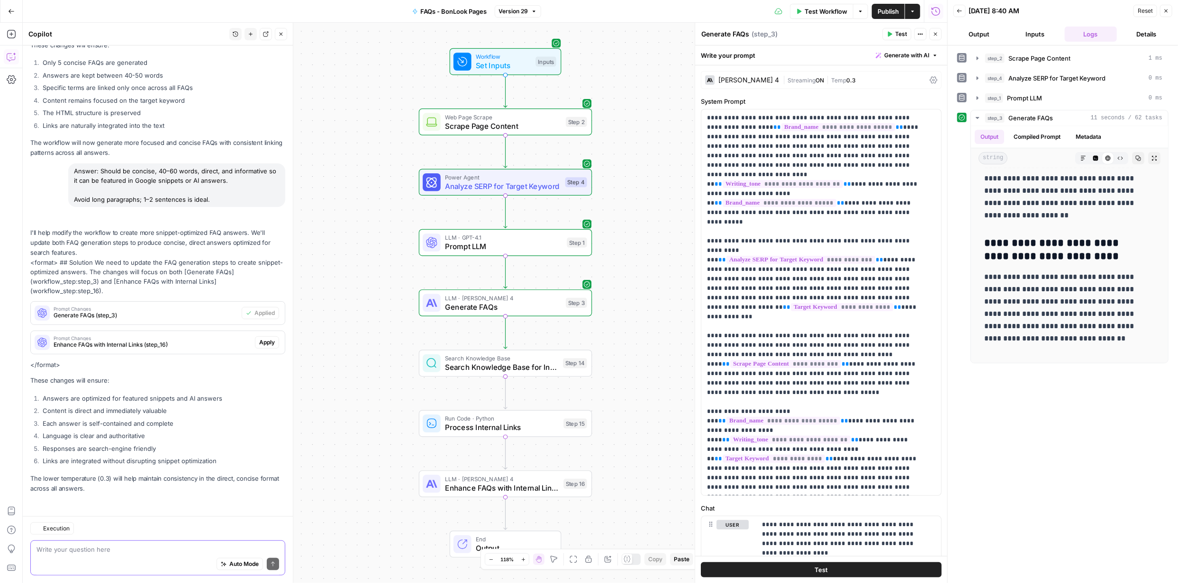
scroll to position [338, 0]
click at [174, 558] on div "Auto Mode Send" at bounding box center [157, 564] width 243 height 21
paste textarea "You are an expert content writer creating FAQ content for BonLook, the Montreal…"
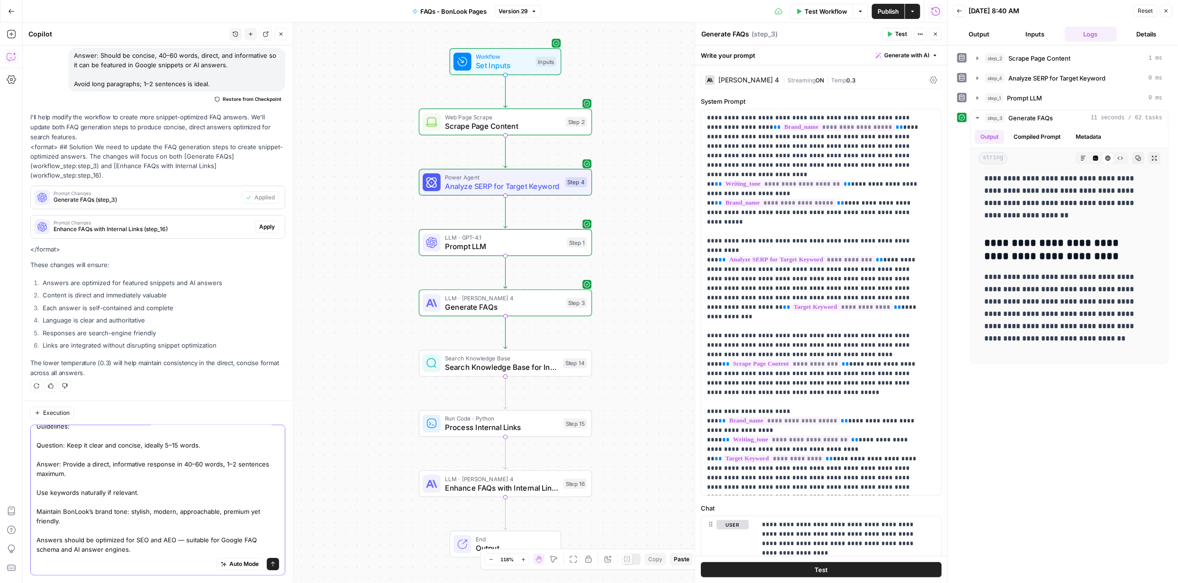
scroll to position [31, 0]
click at [196, 467] on textarea "can you update all the LLM steps with this: You are an expert content writer cr…" at bounding box center [157, 507] width 243 height 218
click at [176, 449] on textarea "can you update all the LLM steps with this: You are an expert content writer cr…" at bounding box center [157, 507] width 243 height 218
type textarea "can you update all the LLM steps with this: You are an expert content writer cr…"
click at [271, 565] on icon "submit" at bounding box center [273, 564] width 4 height 5
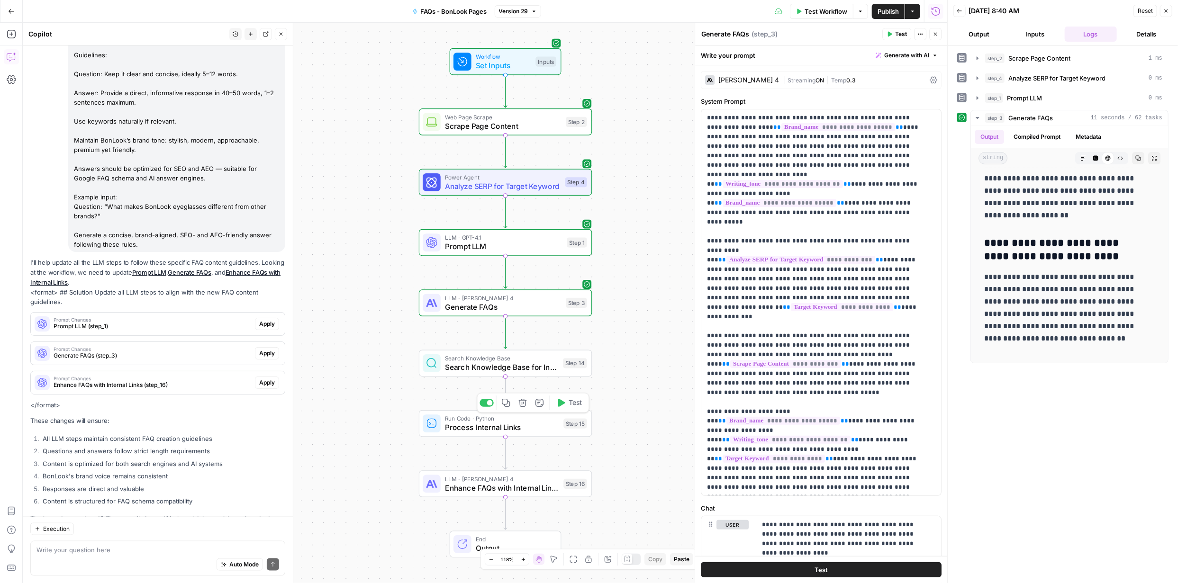
scroll to position [868, 0]
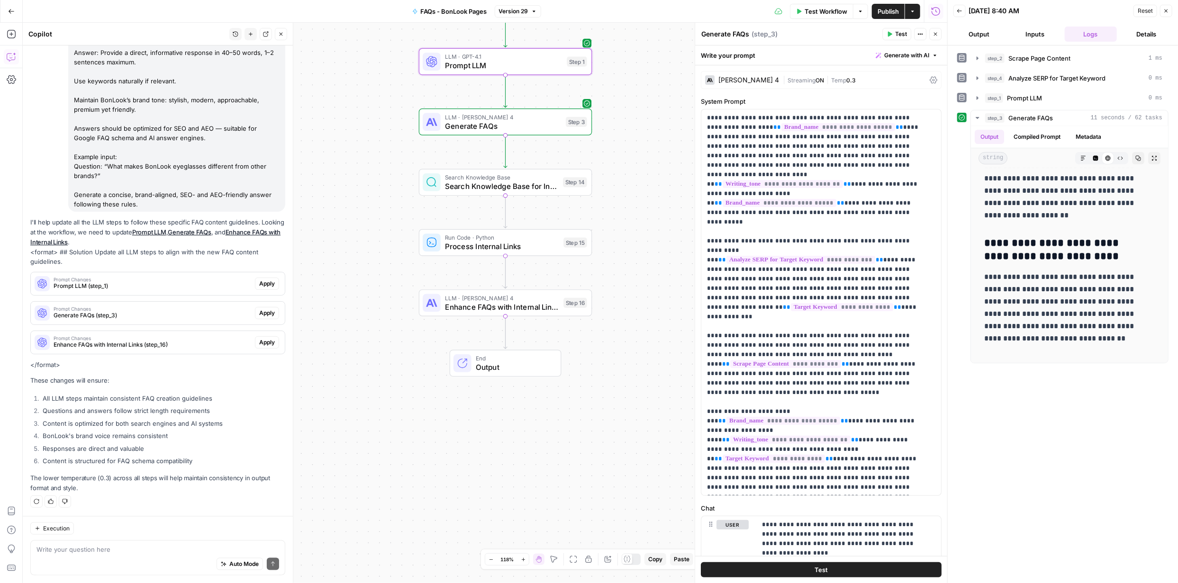
click at [260, 282] on span "Apply" at bounding box center [267, 283] width 16 height 9
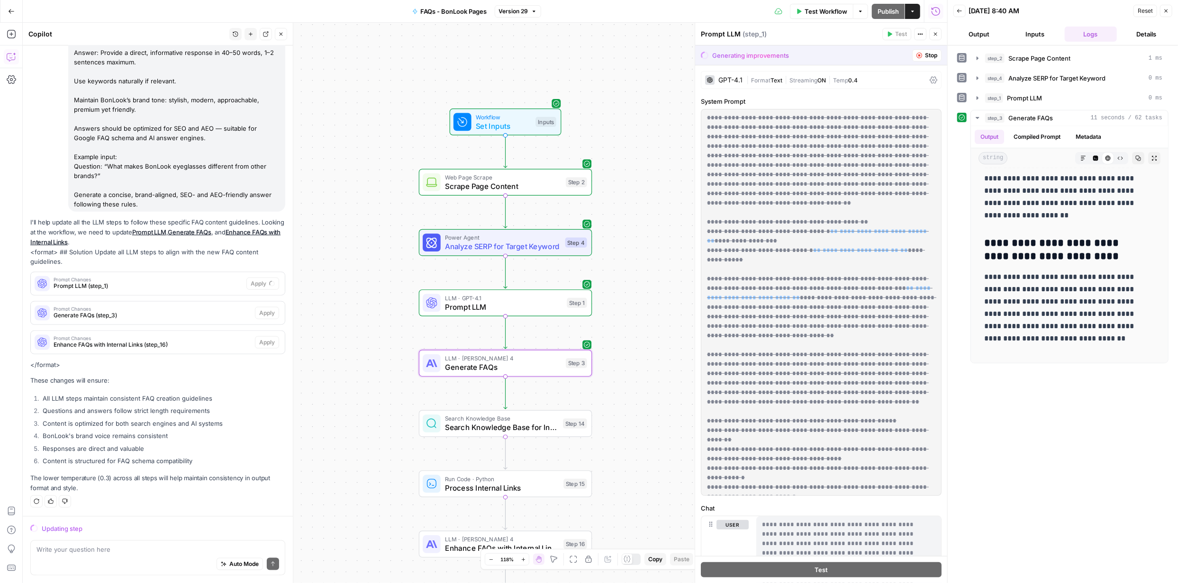
scroll to position [837, 0]
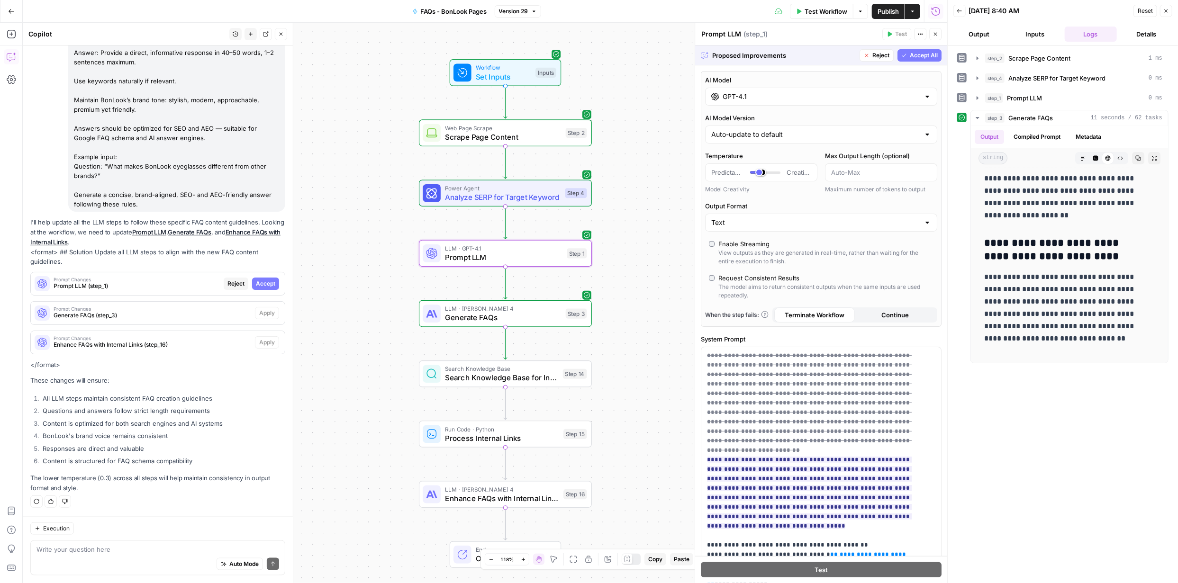
click at [256, 286] on span "Accept" at bounding box center [265, 283] width 19 height 9
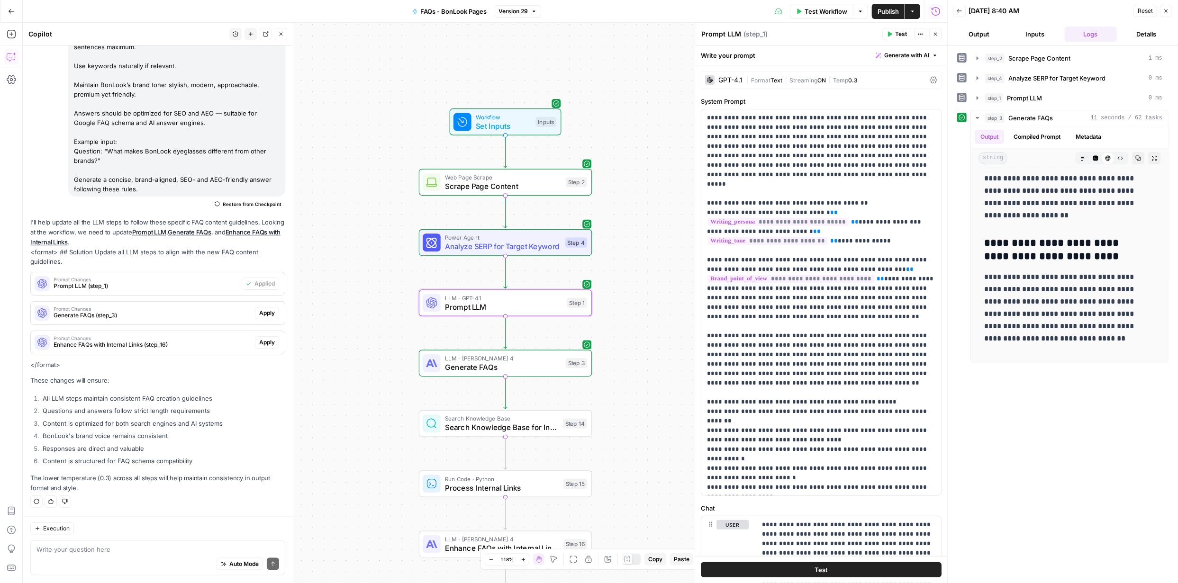
scroll to position [0, 0]
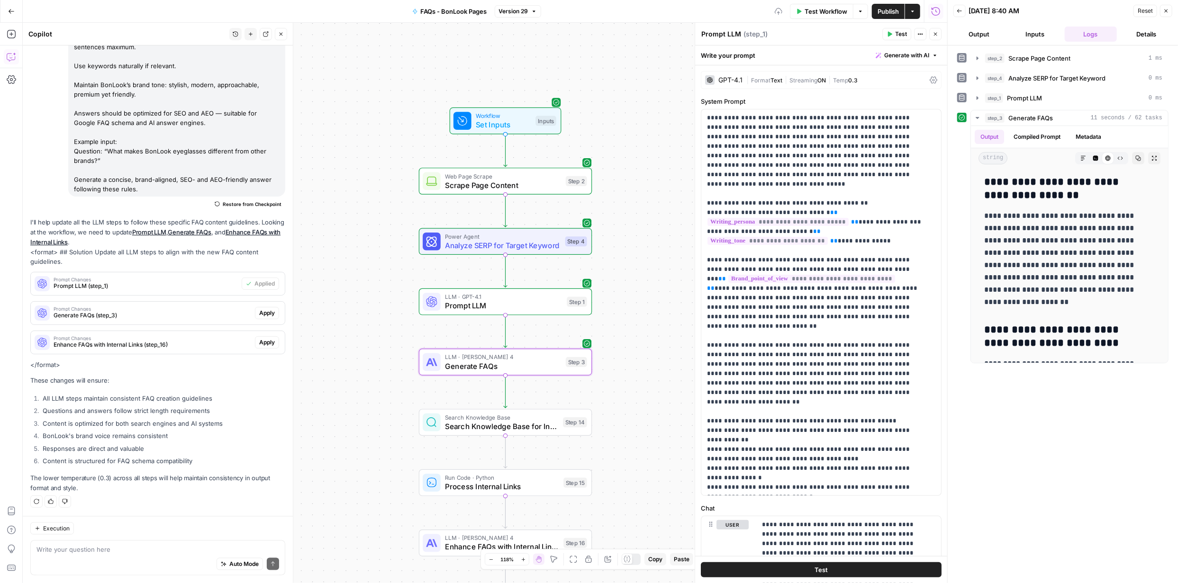
click at [259, 314] on span "Apply" at bounding box center [267, 313] width 16 height 9
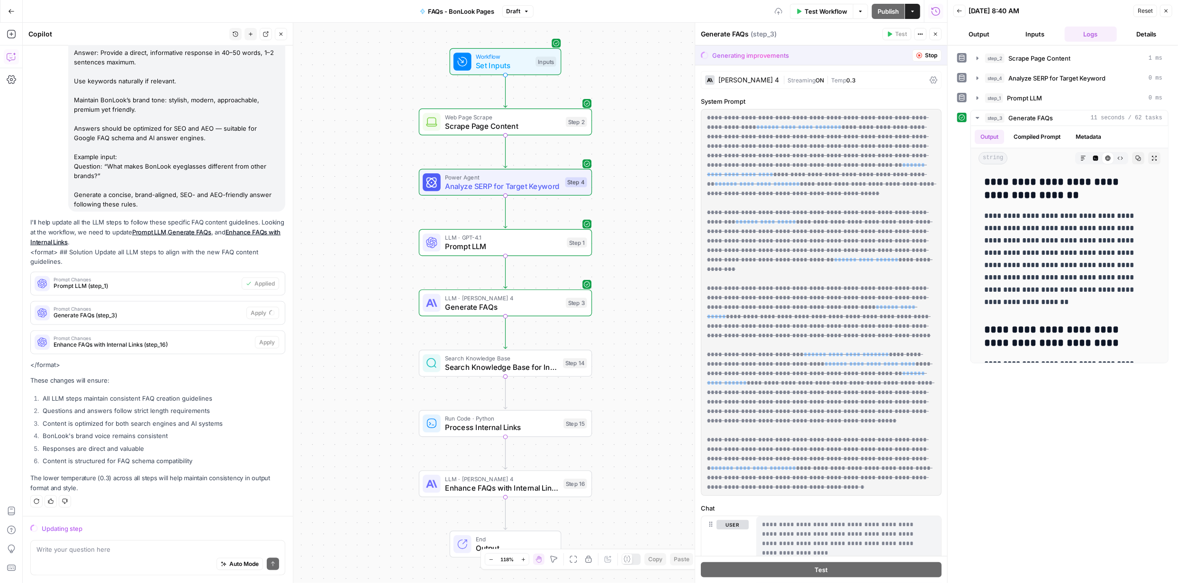
scroll to position [837, 0]
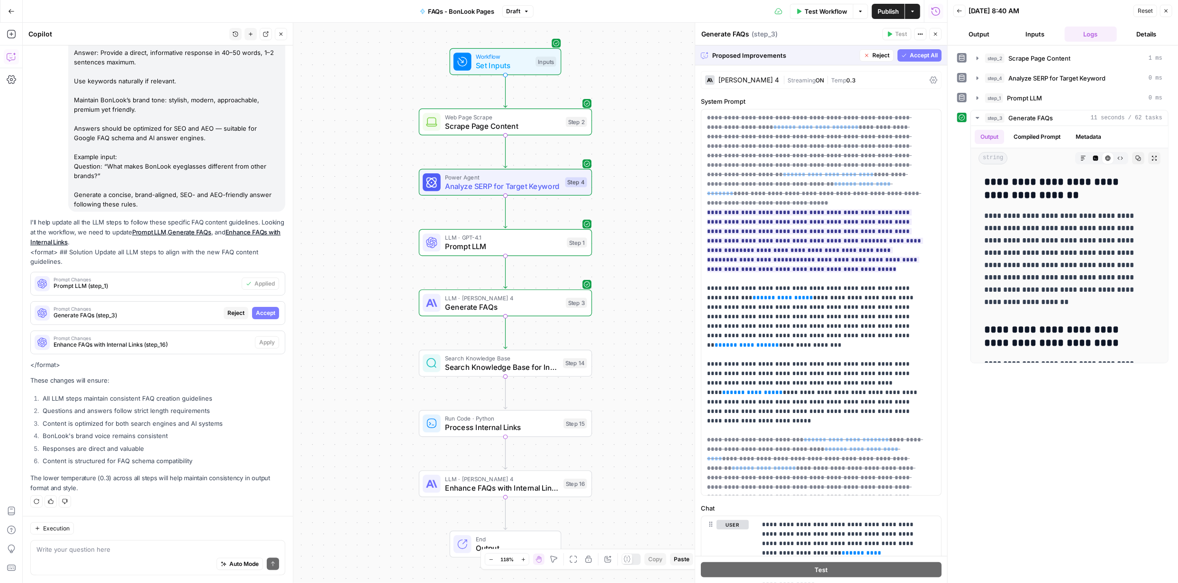
click at [911, 56] on span "Accept All" at bounding box center [923, 55] width 28 height 9
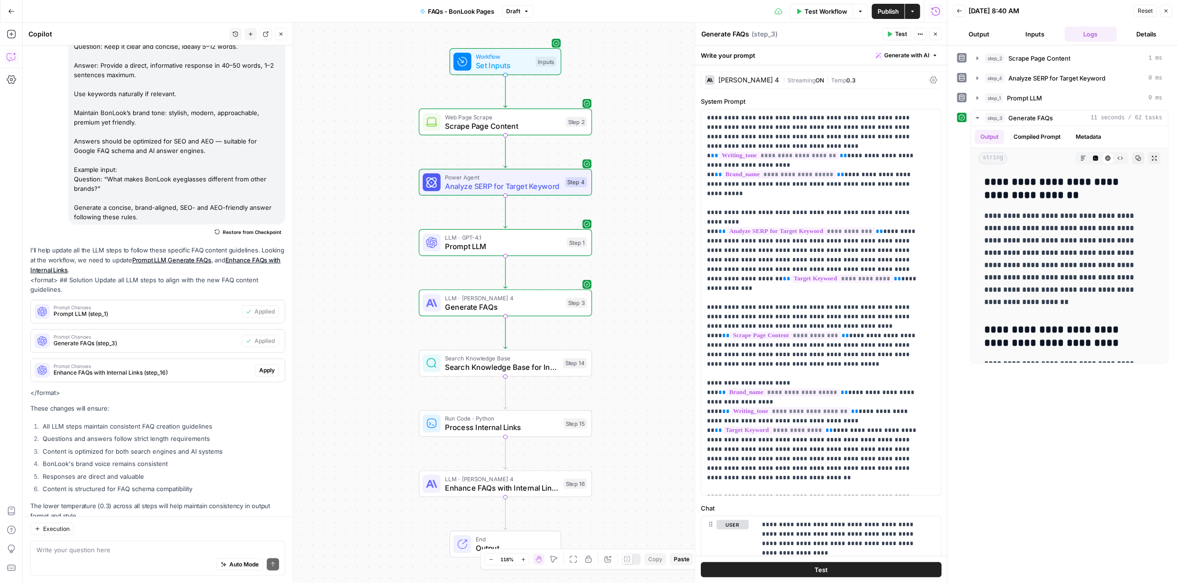
scroll to position [883, 0]
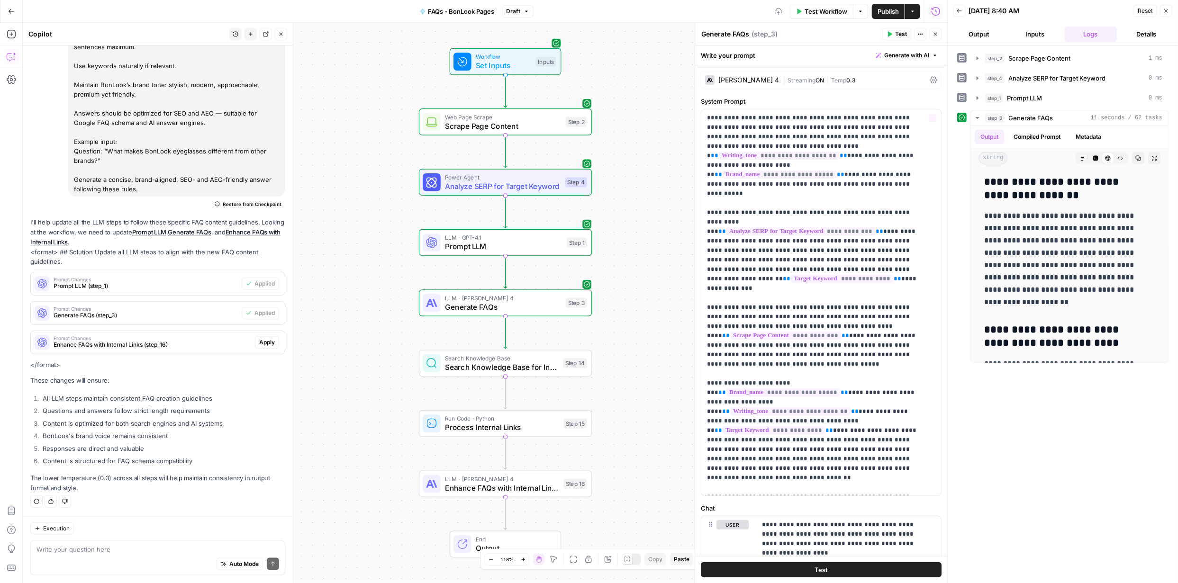
click at [883, 12] on span "Publish" at bounding box center [887, 11] width 21 height 9
click at [814, 568] on span "Test" at bounding box center [820, 569] width 13 height 9
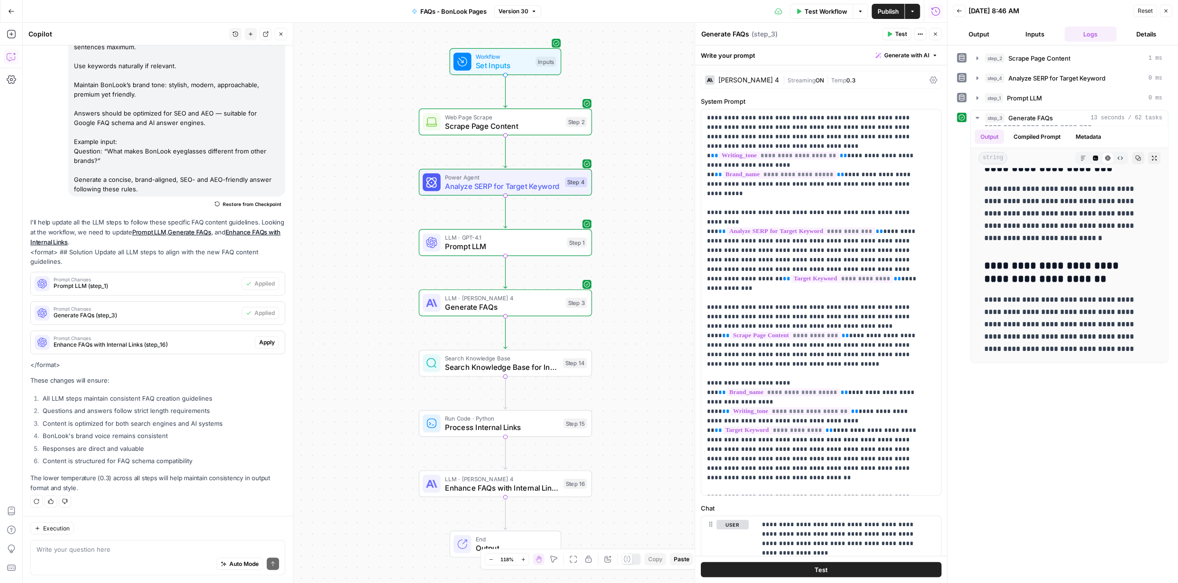
click at [888, 9] on span "Publish" at bounding box center [887, 11] width 21 height 9
